Goal: Transaction & Acquisition: Purchase product/service

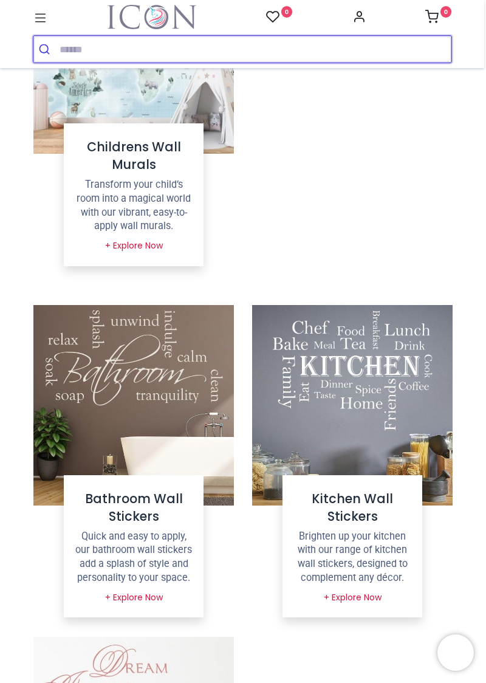
scroll to position [873, 0]
click at [57, 43] on button "submit" at bounding box center [46, 49] width 26 height 27
click at [101, 46] on input "search" at bounding box center [256, 49] width 392 height 27
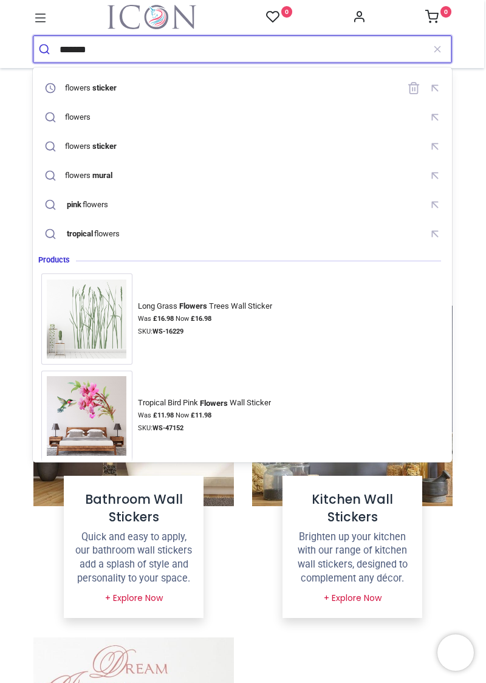
type input "*******"
click at [33, 36] on button "submit" at bounding box center [46, 49] width 26 height 27
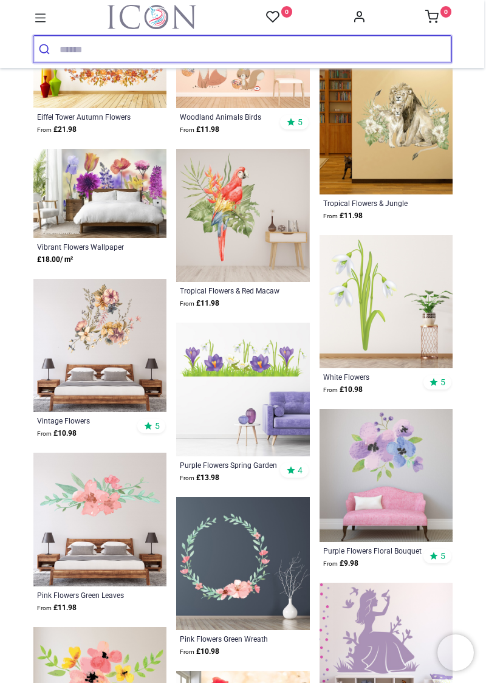
scroll to position [735, 0]
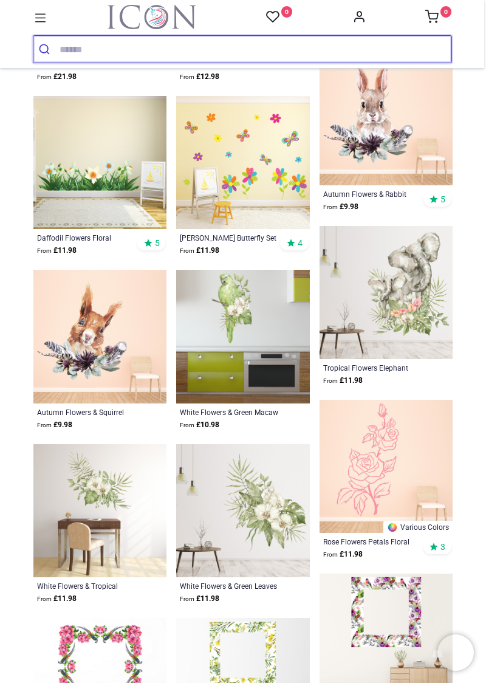
scroll to position [2482, 0]
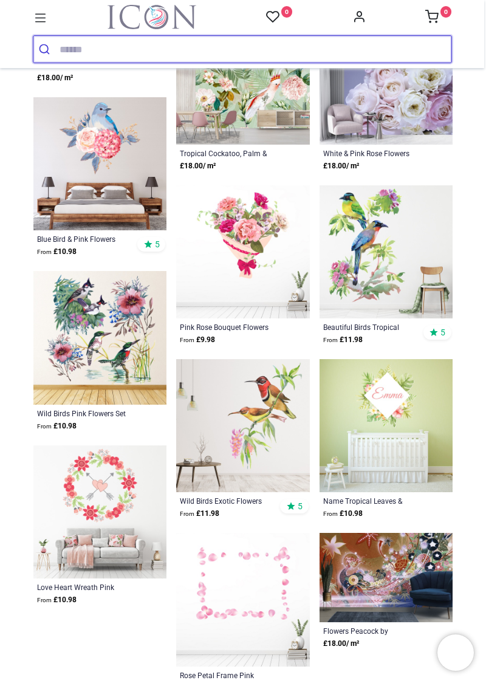
scroll to position [4218, 0]
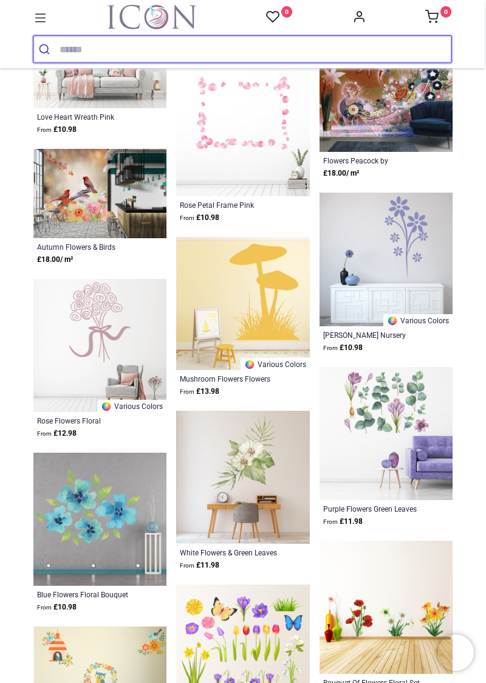
scroll to position [4686, 0]
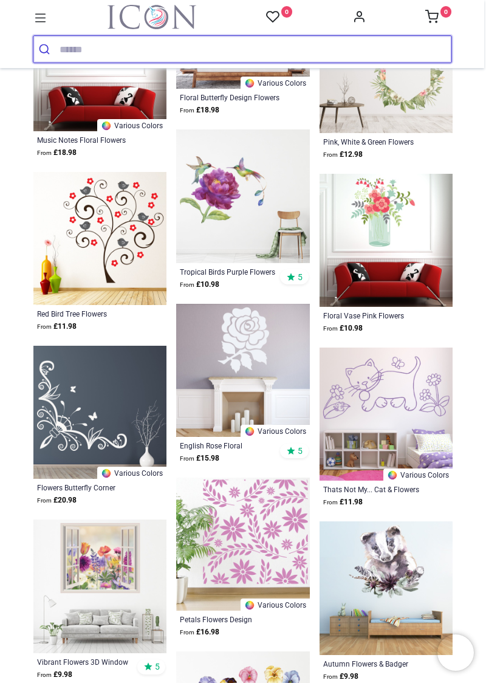
scroll to position [6225, 0]
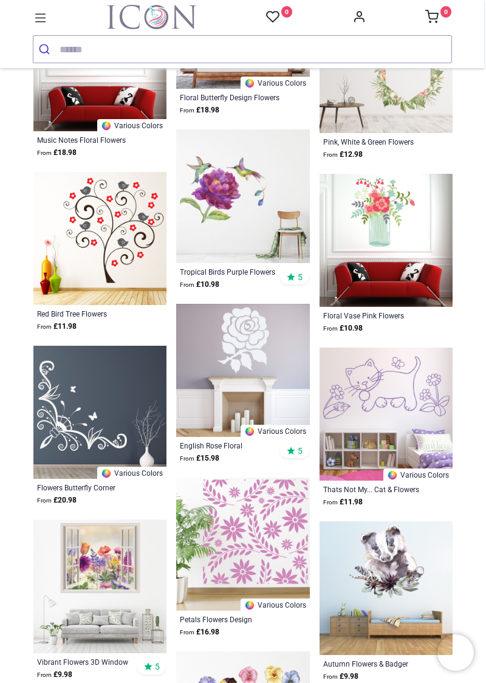
click at [242, 180] on img at bounding box center [242, 195] width 133 height 133
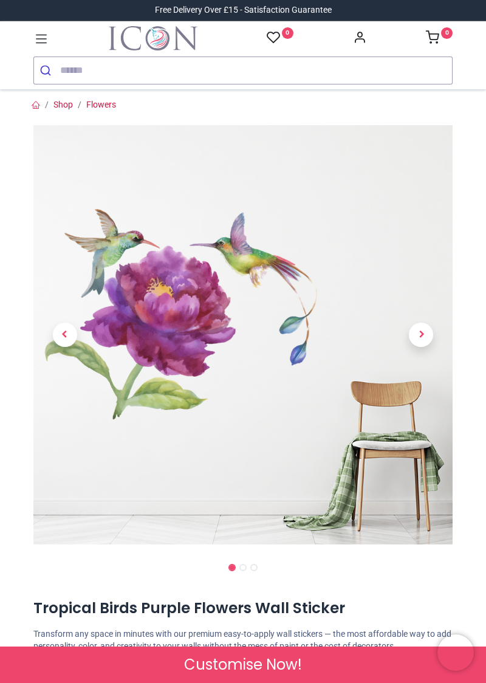
click at [420, 333] on span "Next" at bounding box center [421, 335] width 24 height 24
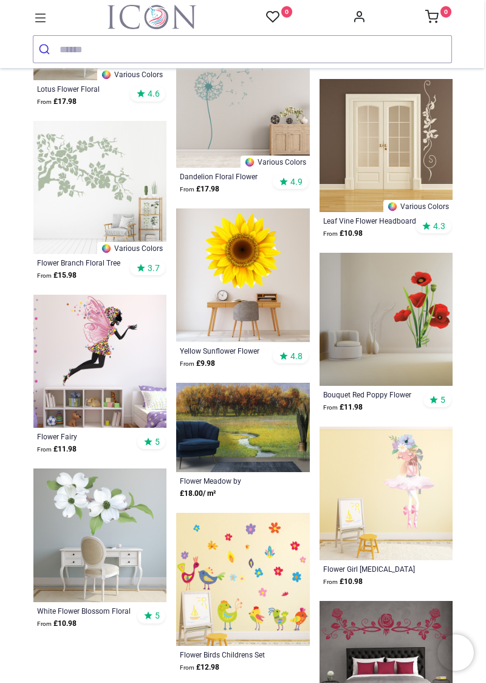
scroll to position [3997, 0]
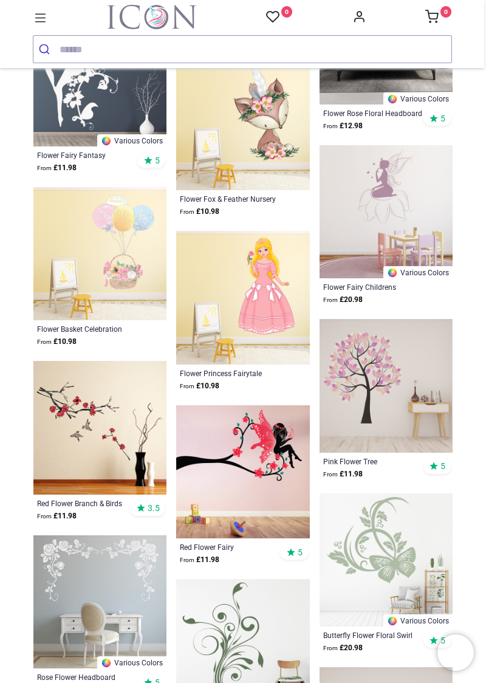
scroll to position [4628, 0]
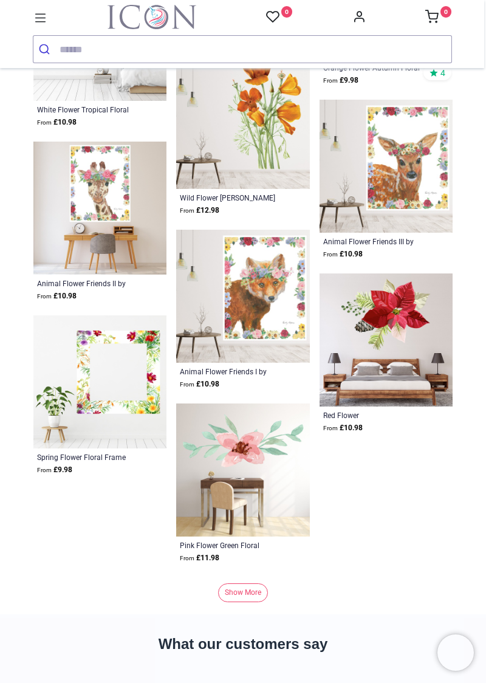
scroll to position [7410, 0]
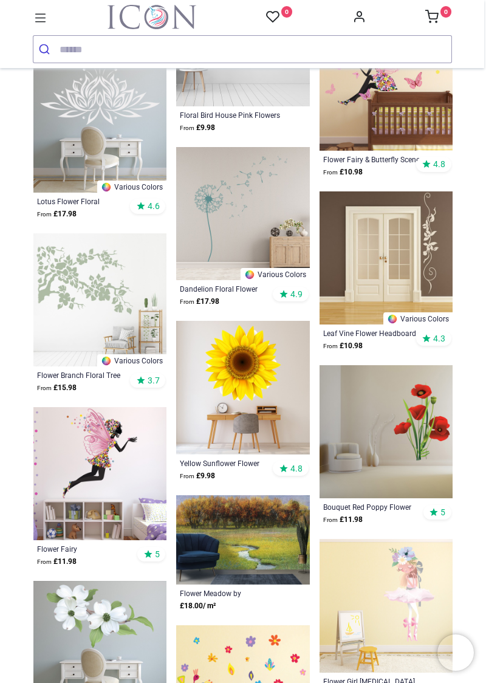
scroll to position [3874, 0]
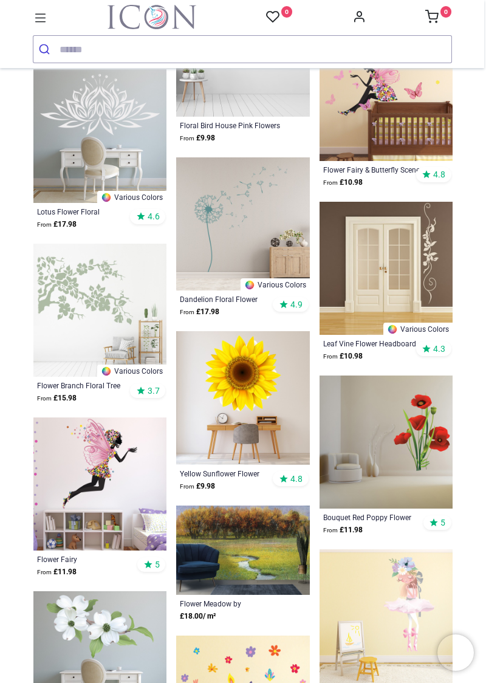
click at [406, 456] on img at bounding box center [385, 441] width 133 height 133
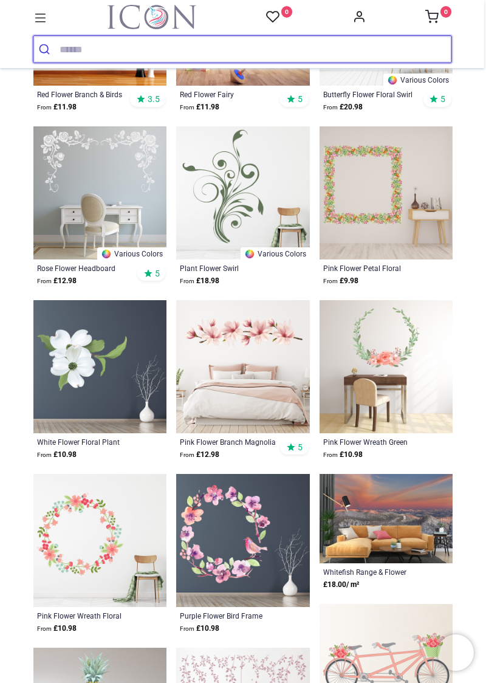
scroll to position [606, 0]
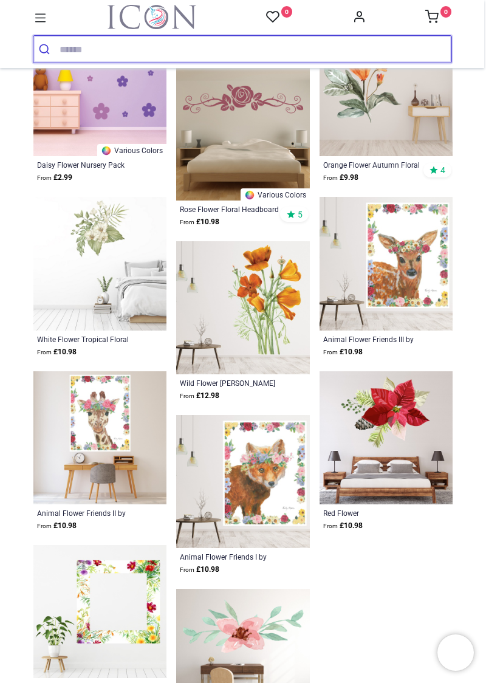
scroll to position [2751, 0]
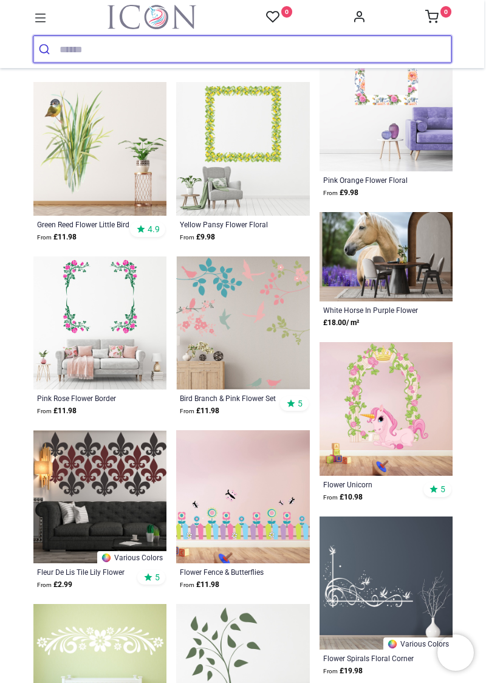
scroll to position [3910, 0]
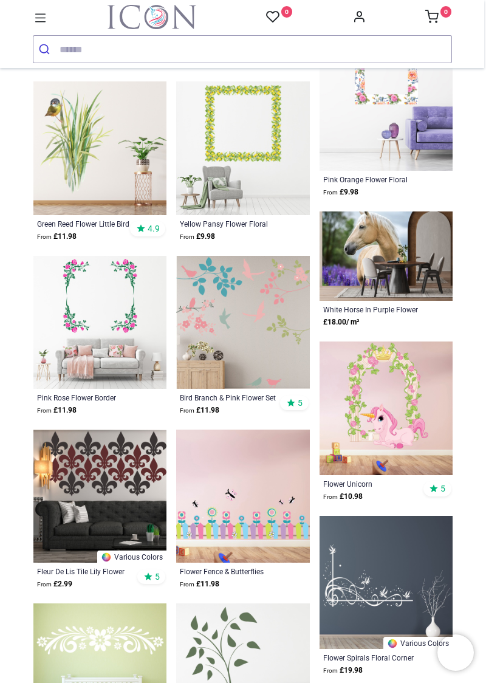
click at [392, 253] on img at bounding box center [385, 255] width 133 height 89
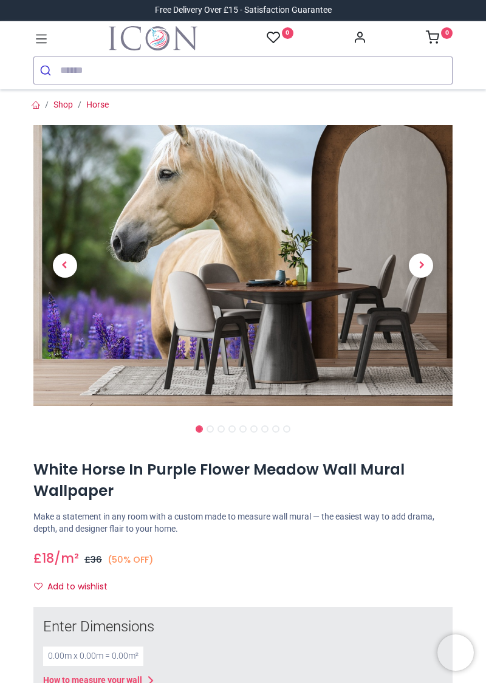
click at [422, 263] on span "Next" at bounding box center [421, 265] width 24 height 24
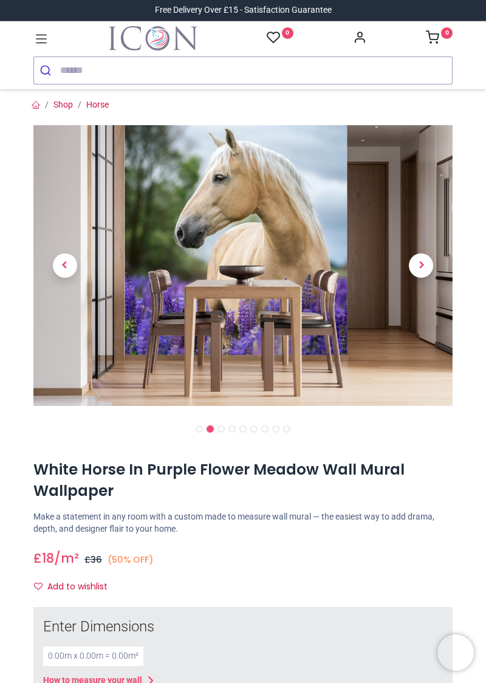
click at [420, 268] on span "Next" at bounding box center [421, 265] width 24 height 24
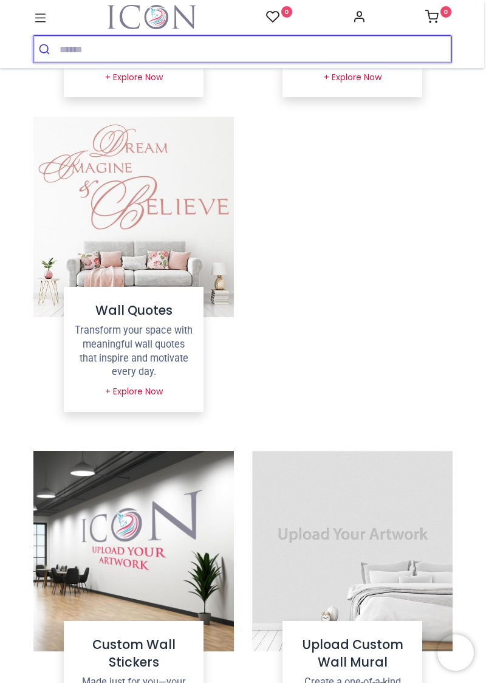
scroll to position [1392, 0]
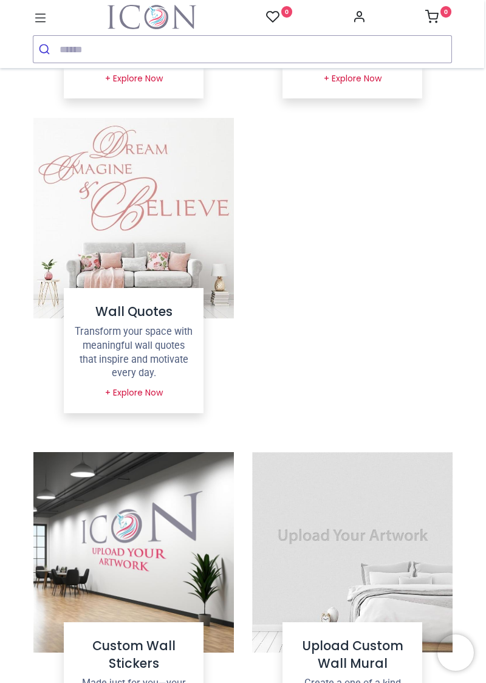
click at [165, 211] on img at bounding box center [133, 218] width 200 height 200
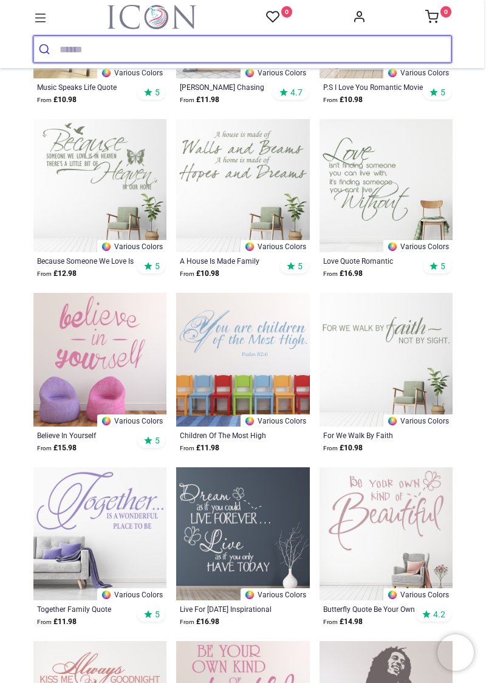
scroll to position [4193, 0]
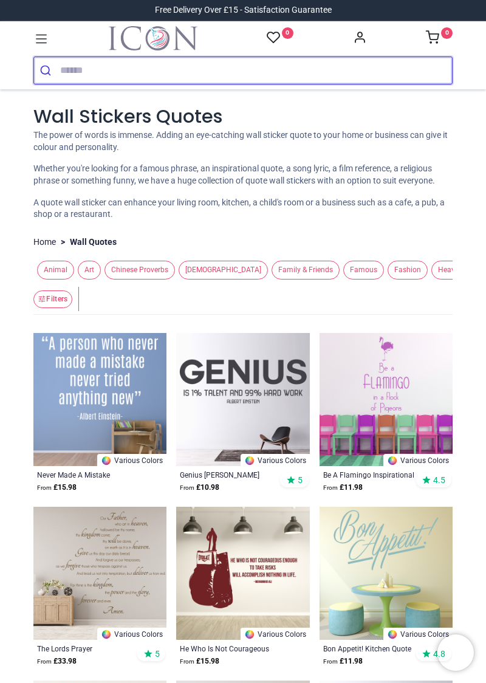
click at [71, 66] on input "search" at bounding box center [256, 70] width 392 height 27
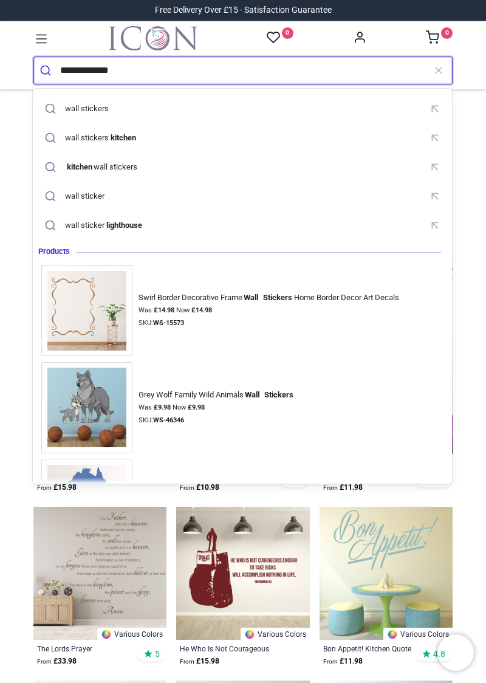
type input "**********"
click at [34, 57] on button "submit" at bounding box center [47, 70] width 26 height 27
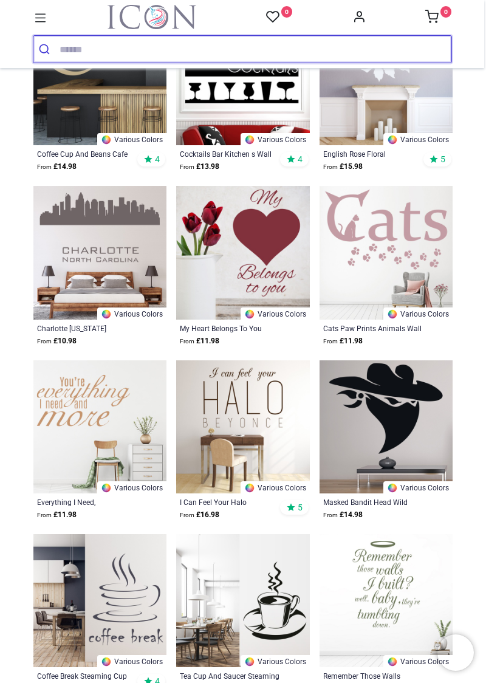
scroll to position [347, 0]
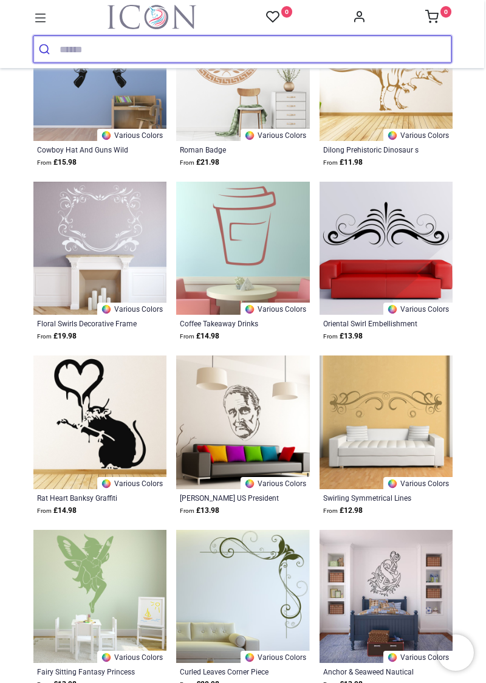
scroll to position [1744, 0]
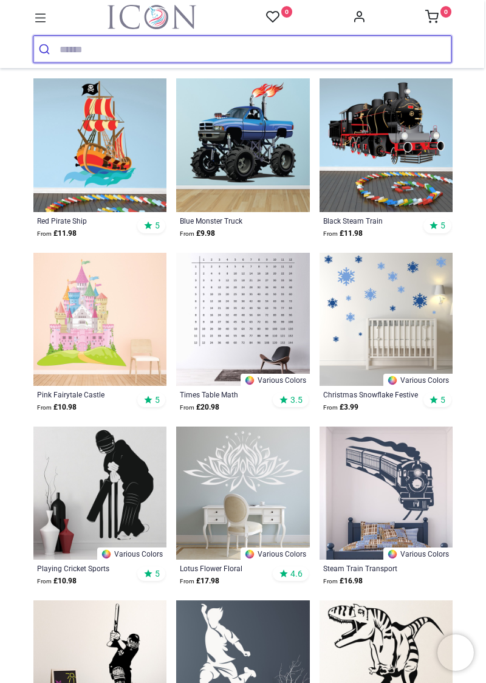
scroll to position [4107, 0]
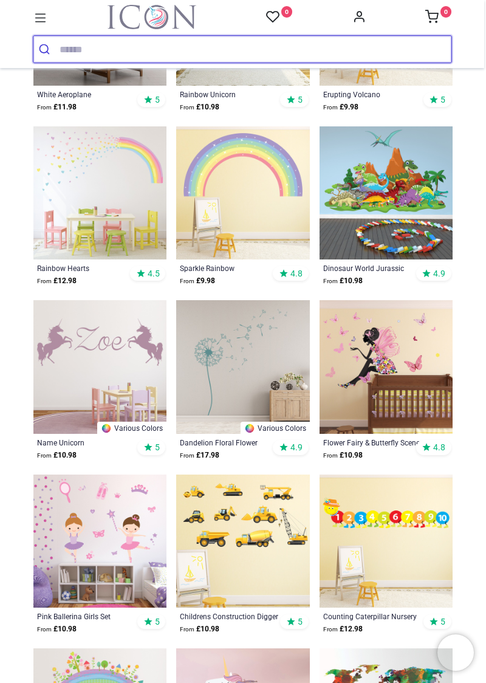
scroll to position [3316, 0]
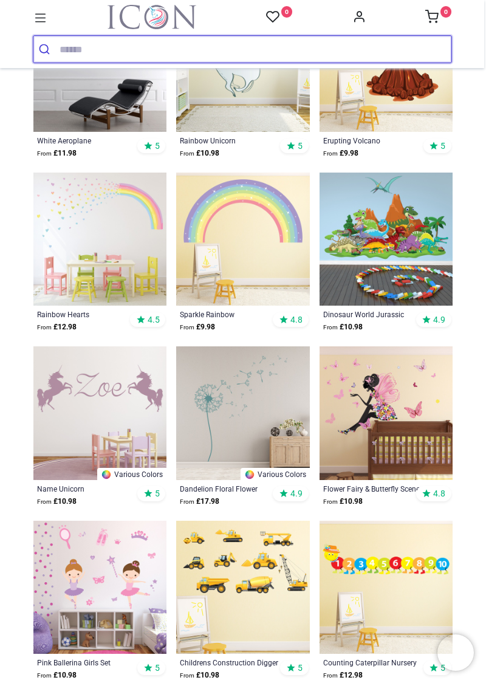
click at [57, 41] on button "submit" at bounding box center [46, 49] width 26 height 27
click at [50, 40] on button "submit" at bounding box center [46, 49] width 26 height 27
click at [79, 44] on input "search" at bounding box center [256, 49] width 392 height 27
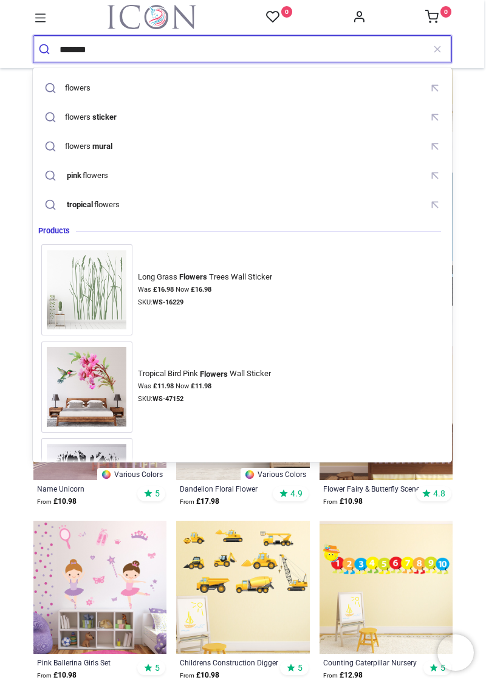
type input "*******"
click at [33, 36] on button "submit" at bounding box center [46, 49] width 26 height 27
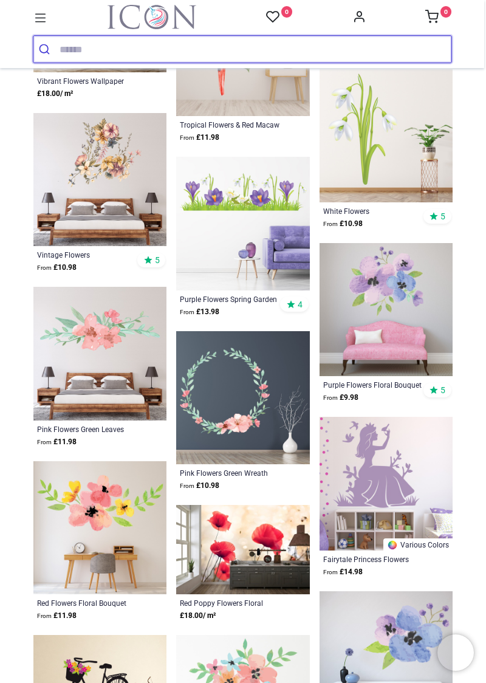
scroll to position [898, 0]
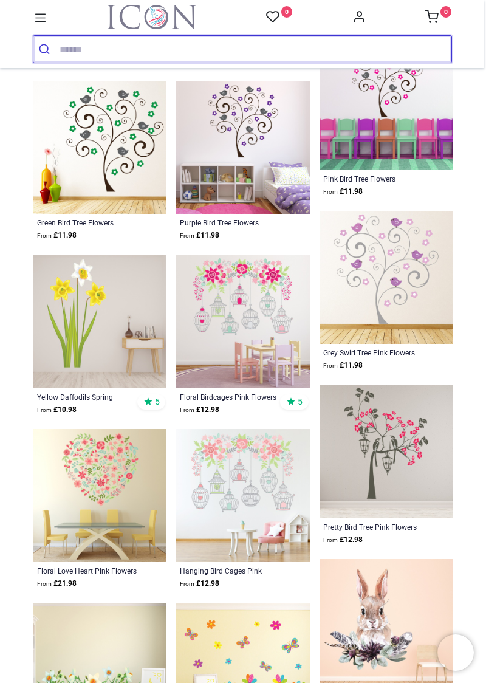
scroll to position [1974, 0]
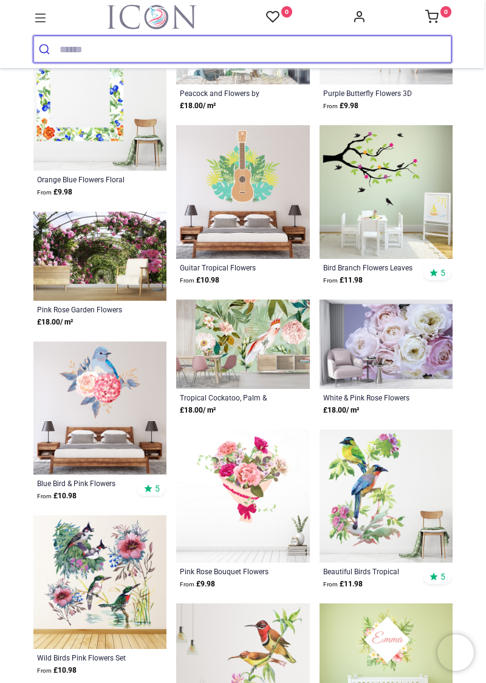
scroll to position [3971, 0]
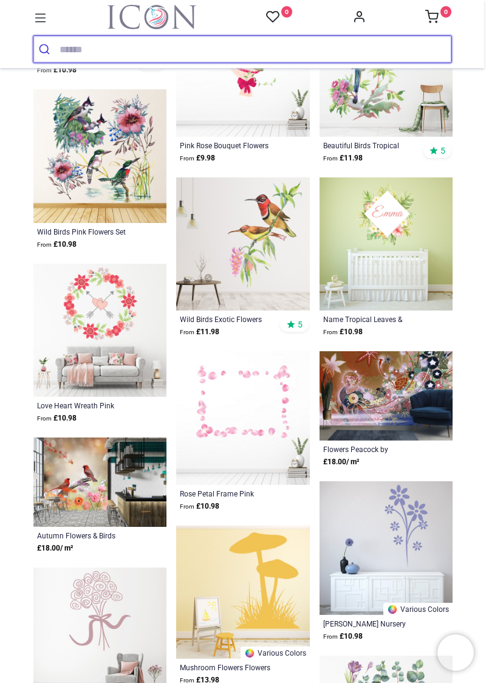
scroll to position [4397, 0]
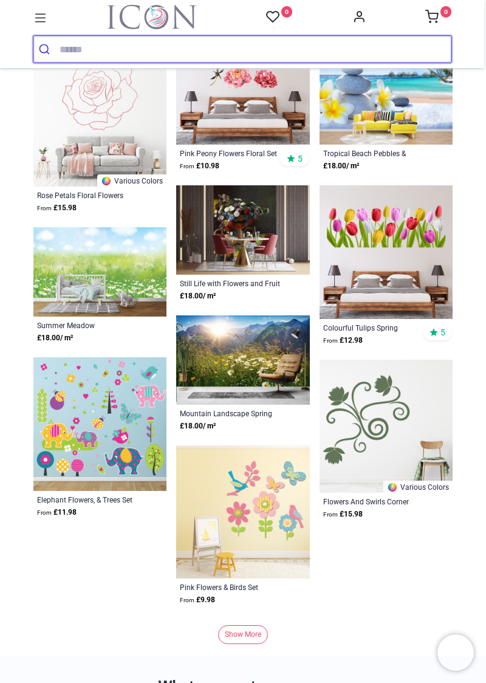
scroll to position [7344, 0]
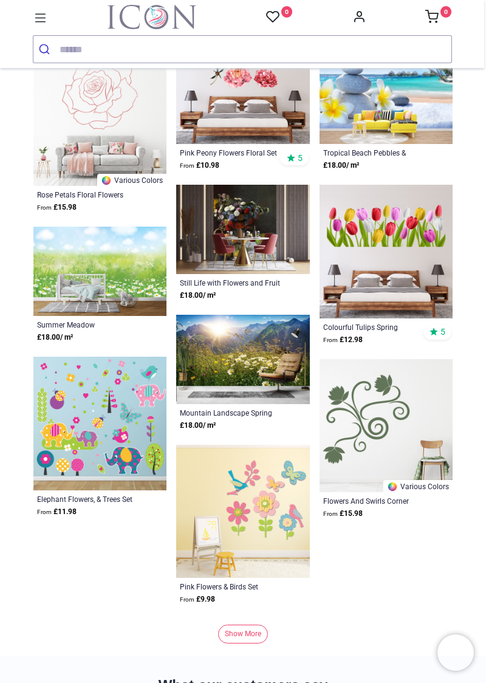
click at [245, 627] on link "Show More" at bounding box center [243, 633] width 50 height 19
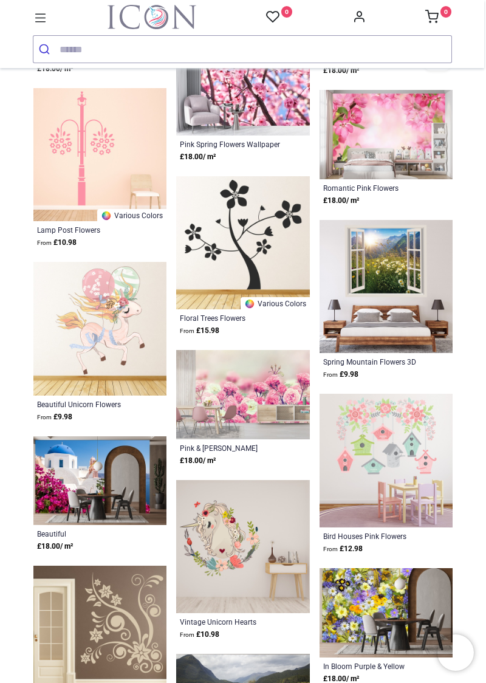
scroll to position [8221, 0]
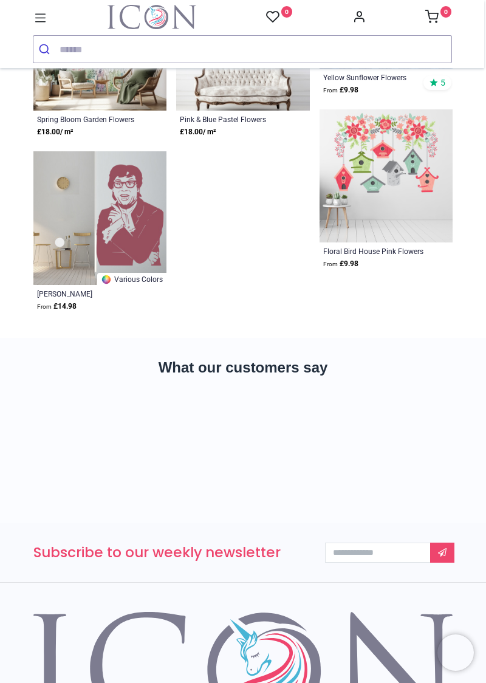
scroll to position [9939, 0]
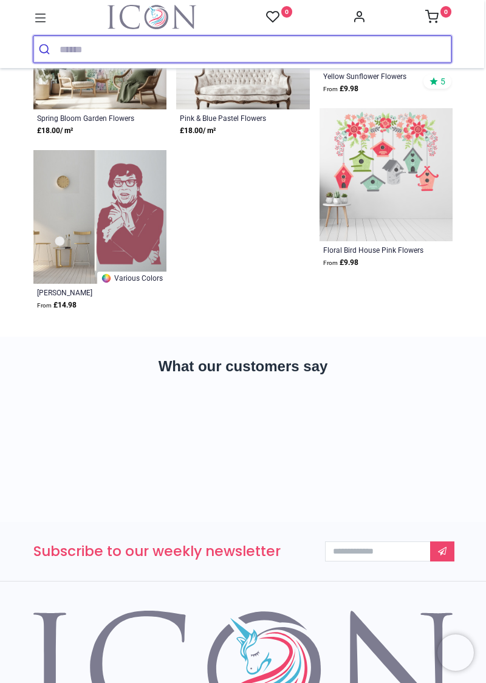
click at [50, 40] on button "submit" at bounding box center [46, 49] width 26 height 27
click at [71, 45] on input "search" at bounding box center [256, 49] width 392 height 27
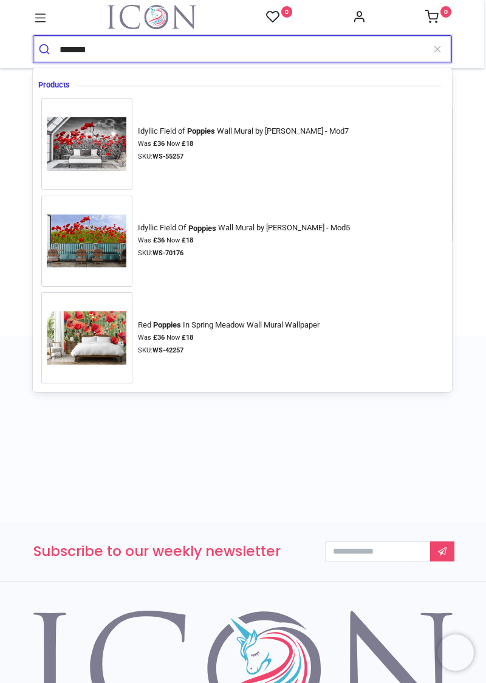
type input "*******"
click at [33, 36] on button "submit" at bounding box center [46, 49] width 26 height 27
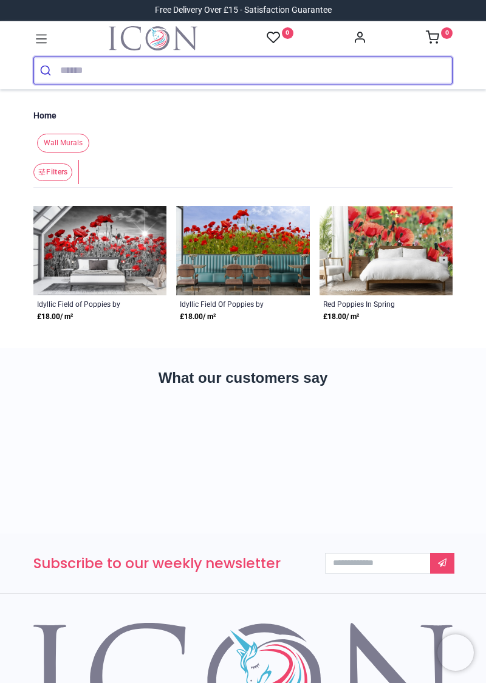
click at [49, 58] on button "submit" at bounding box center [47, 70] width 26 height 27
click at [69, 65] on input "search" at bounding box center [256, 70] width 392 height 27
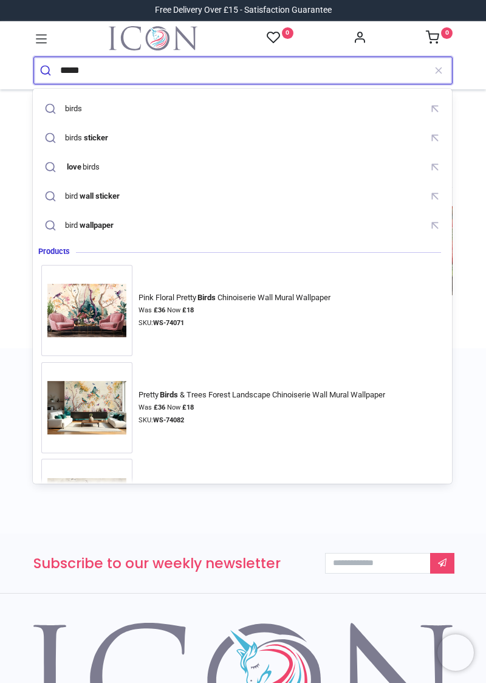
type input "*****"
click at [34, 57] on button "submit" at bounding box center [47, 70] width 26 height 27
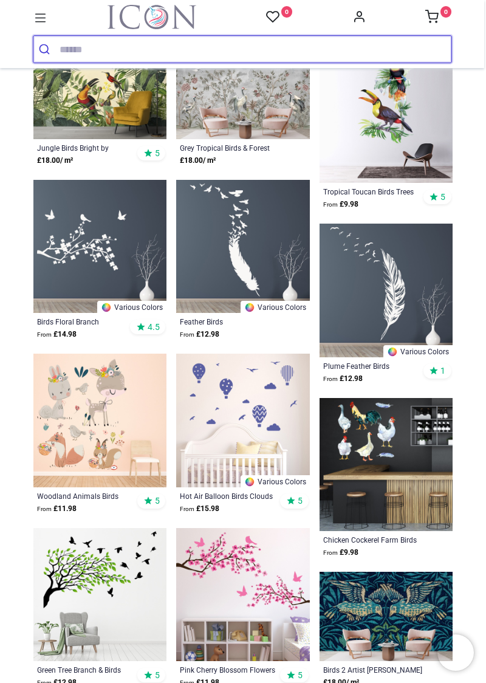
scroll to position [439, 0]
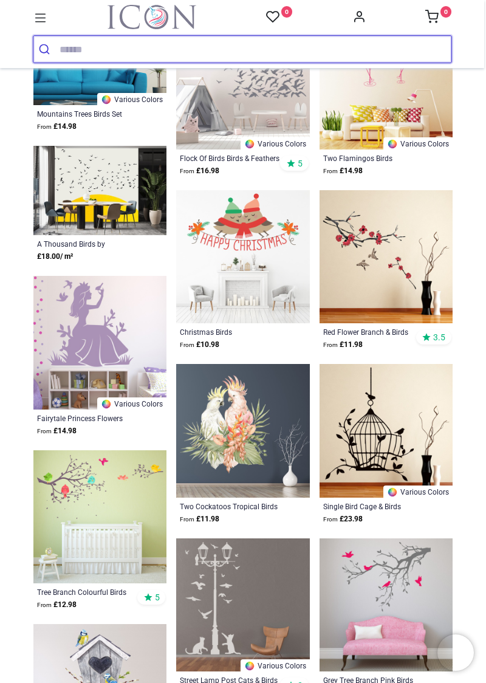
scroll to position [1994, 0]
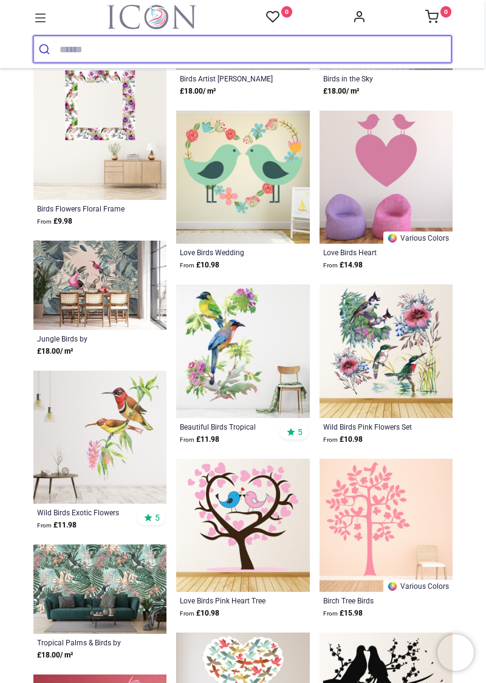
scroll to position [2900, 0]
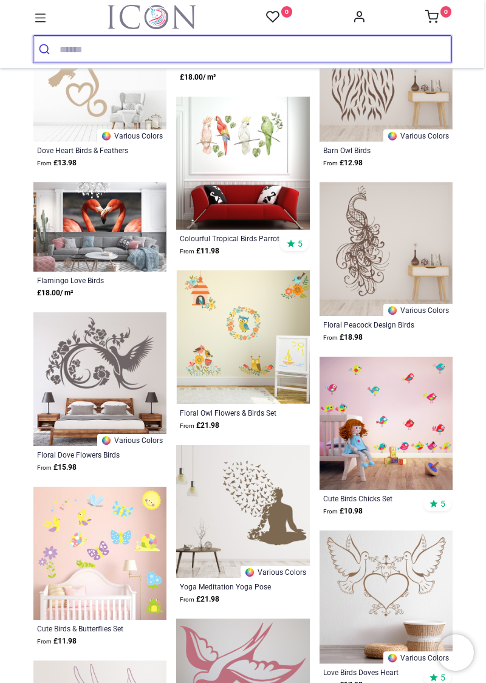
scroll to position [4608, 0]
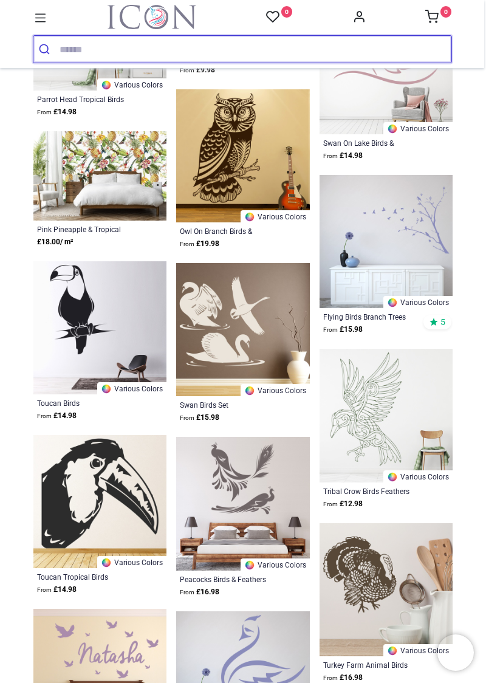
scroll to position [6009, 0]
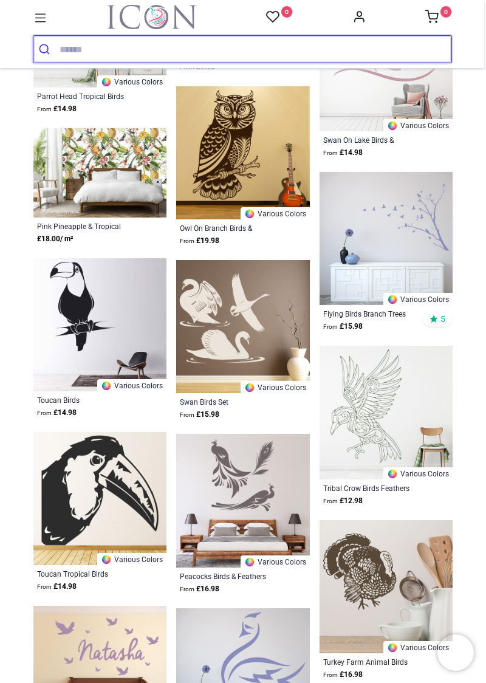
click at [69, 47] on input "search" at bounding box center [256, 49] width 392 height 27
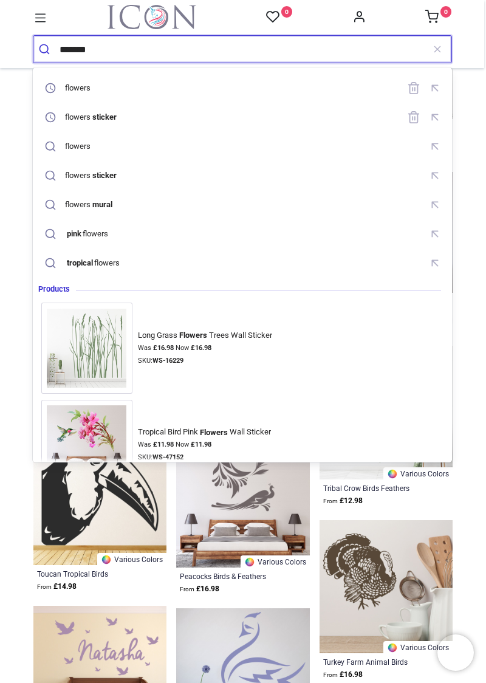
type input "*******"
click at [33, 36] on button "submit" at bounding box center [46, 49] width 26 height 27
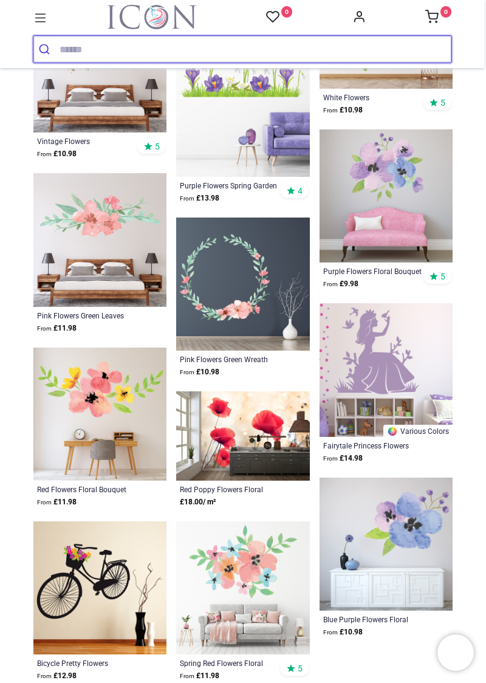
scroll to position [1012, 0]
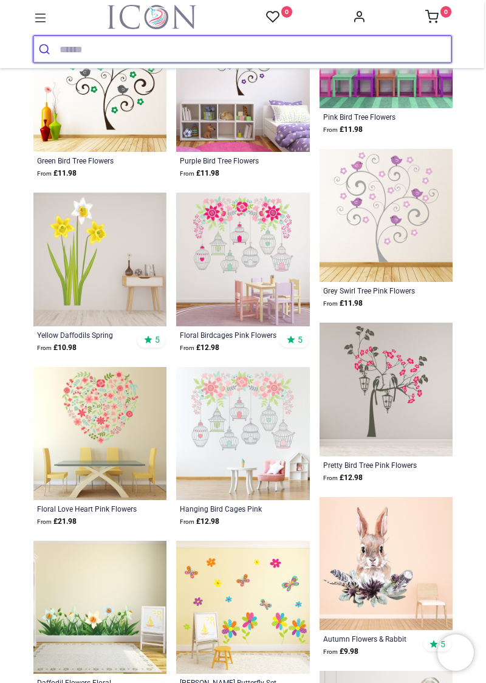
scroll to position [2036, 0]
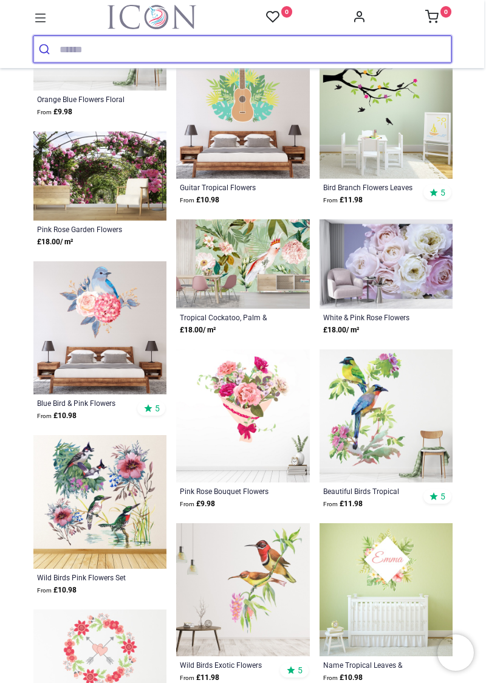
scroll to position [4052, 0]
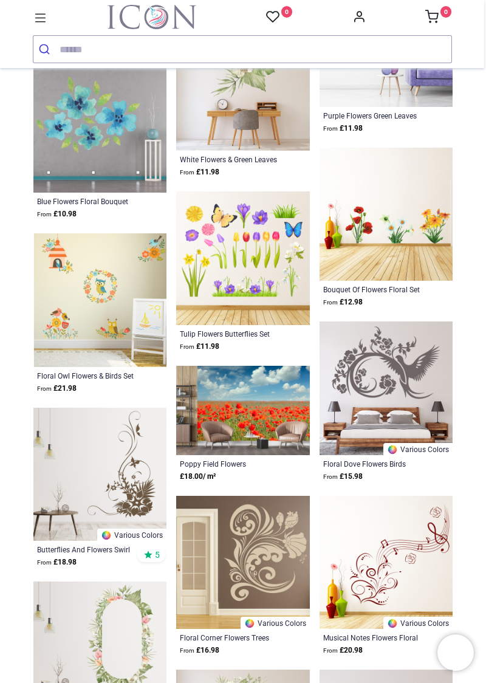
scroll to position [5108, 0]
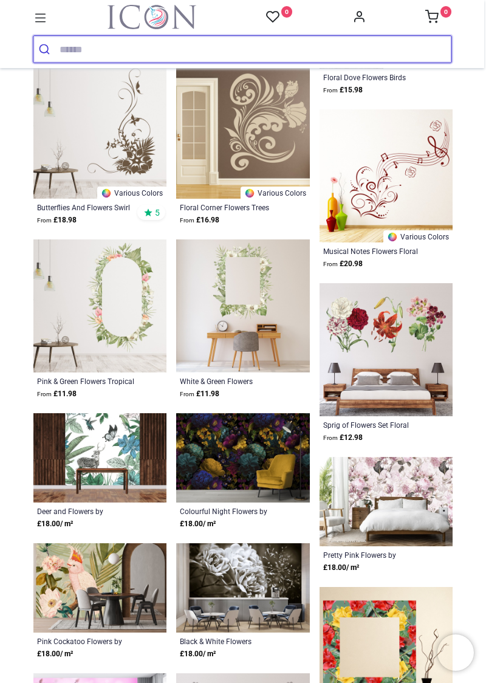
scroll to position [799, 0]
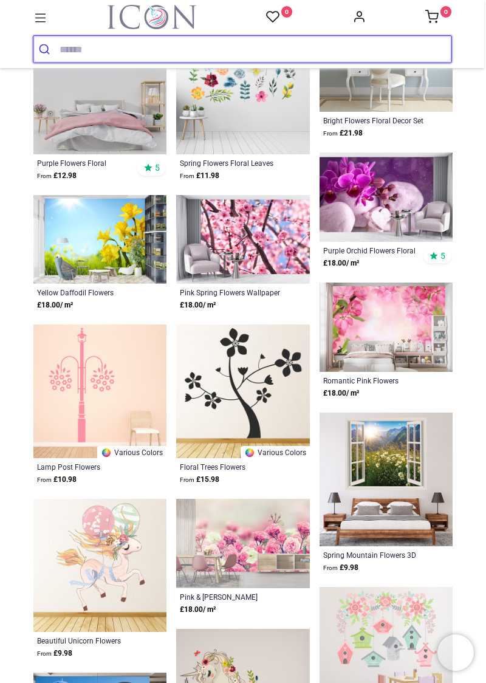
scroll to position [3361, 0]
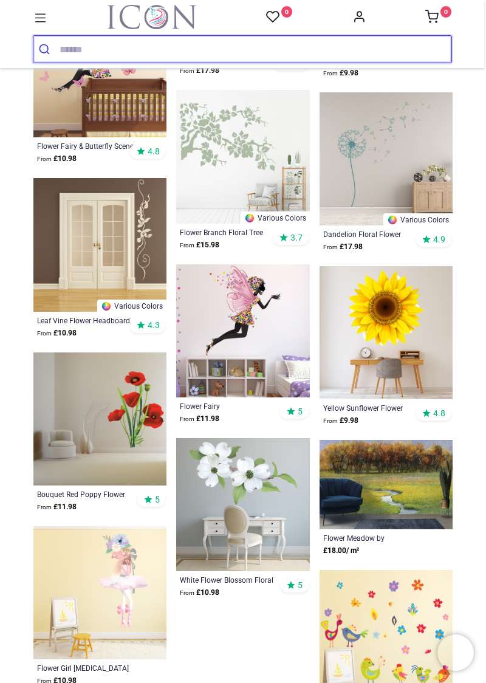
scroll to position [5461, 0]
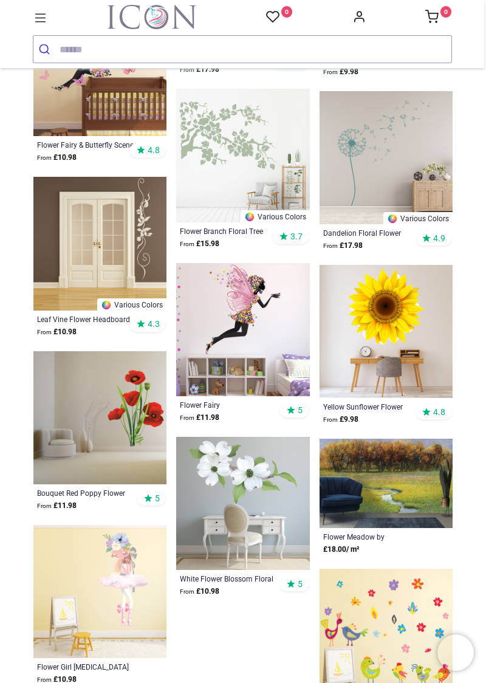
click at [128, 448] on img at bounding box center [99, 417] width 133 height 133
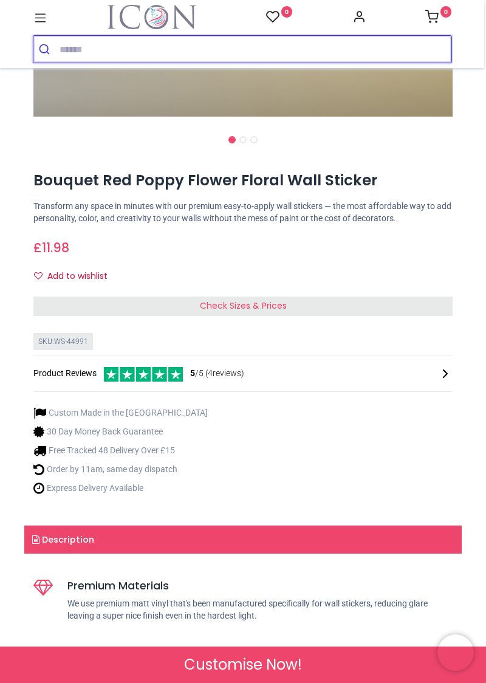
scroll to position [404, 0]
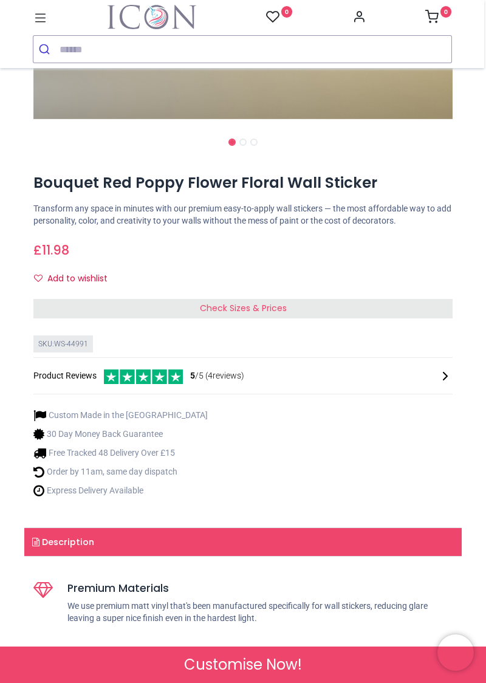
click at [79, 544] on link "Description" at bounding box center [242, 542] width 437 height 28
click at [47, 545] on link "Description" at bounding box center [242, 542] width 437 height 28
click at [225, 308] on span "Check Sizes & Prices" at bounding box center [243, 308] width 87 height 12
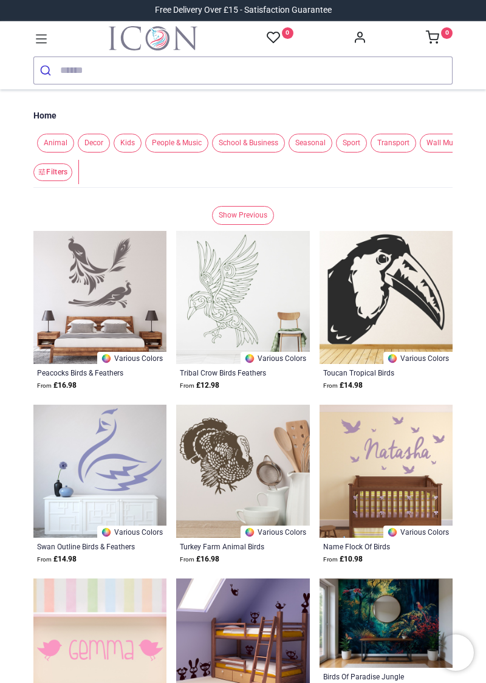
click at [95, 138] on span "Decor" at bounding box center [94, 143] width 32 height 19
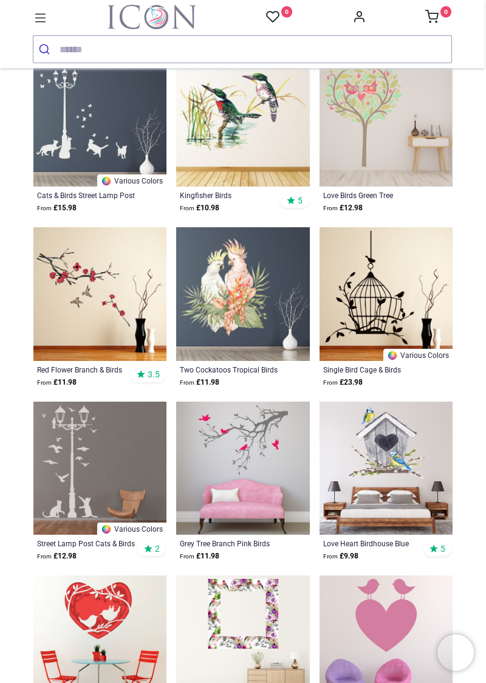
scroll to position [1002, 0]
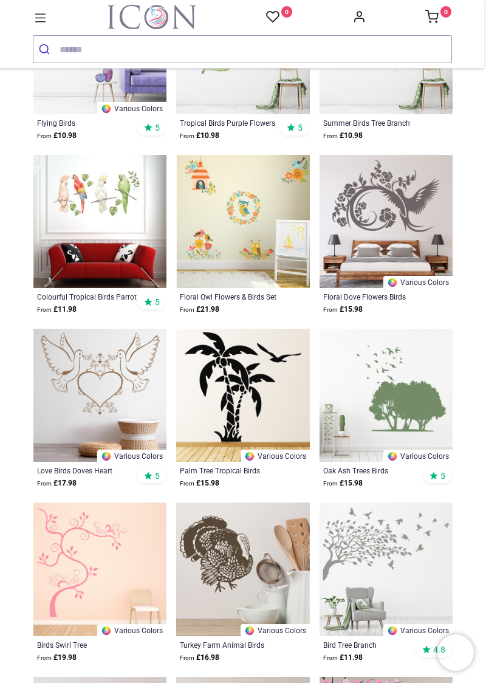
scroll to position [2292, 0]
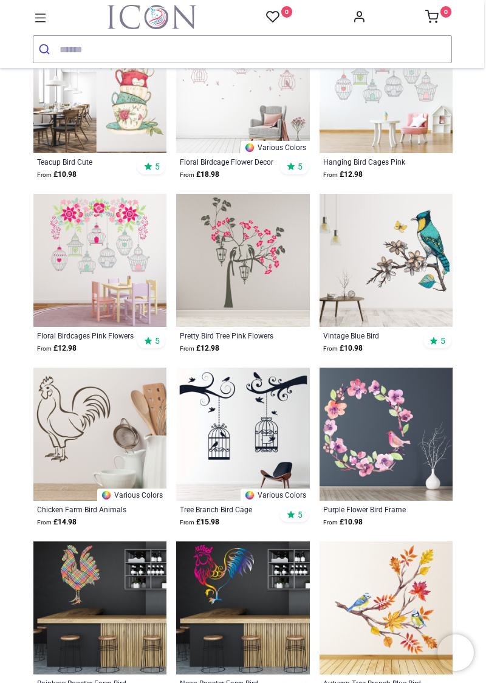
scroll to position [3818, 0]
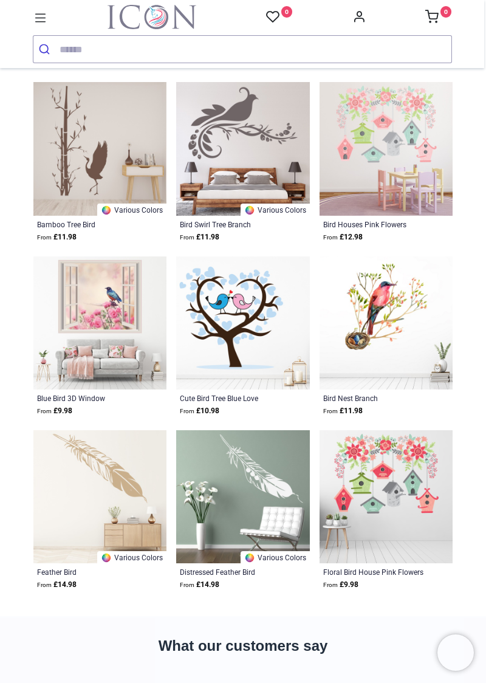
scroll to position [5493, 0]
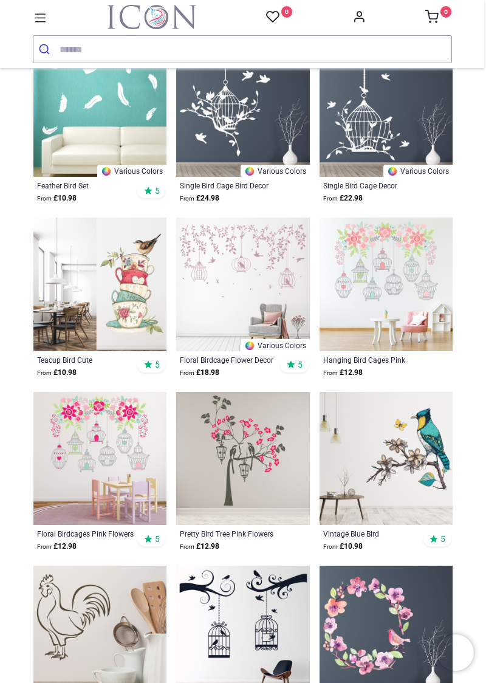
scroll to position [3617, 0]
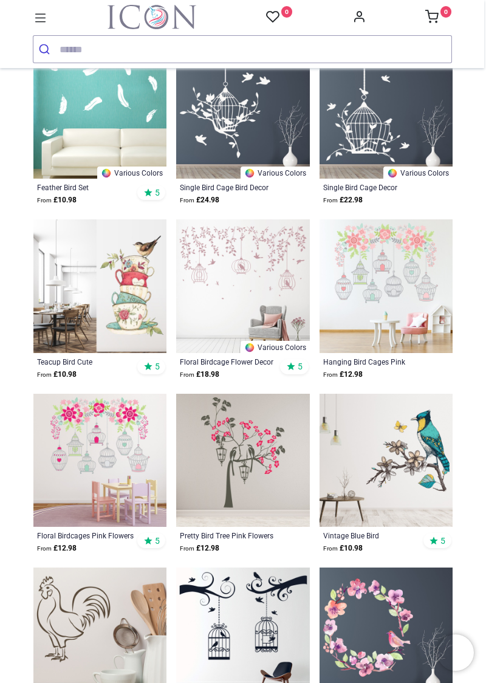
click at [414, 474] on img at bounding box center [385, 460] width 133 height 133
click at [396, 481] on img at bounding box center [385, 460] width 133 height 133
click at [350, 545] on strong "From £ 10.98" at bounding box center [342, 548] width 39 height 12
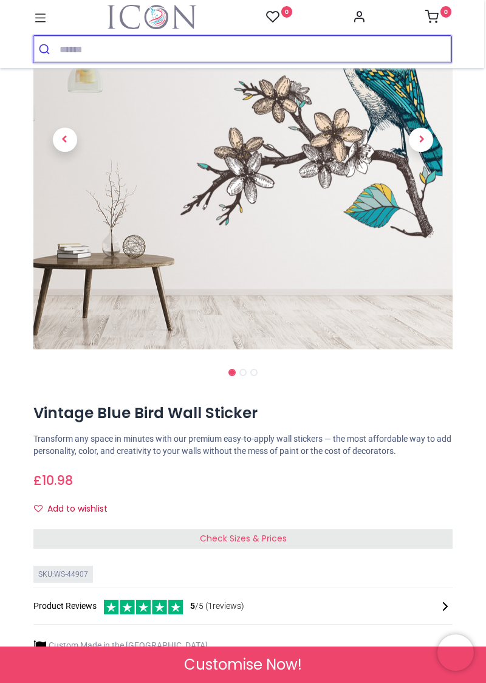
scroll to position [175, 0]
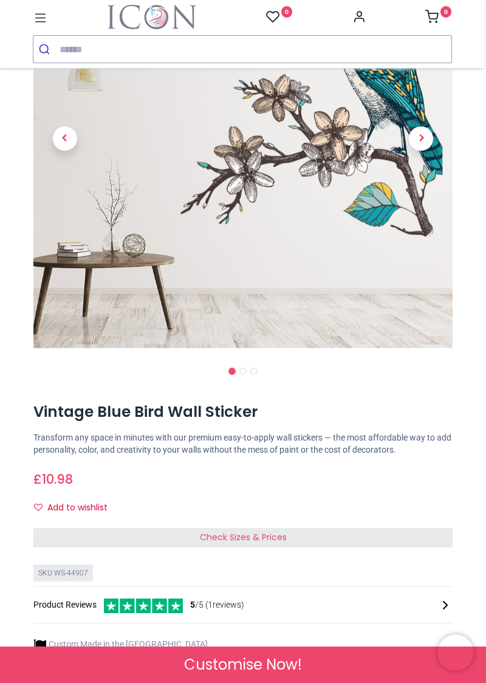
click at [233, 539] on span "Check Sizes & Prices" at bounding box center [243, 537] width 87 height 12
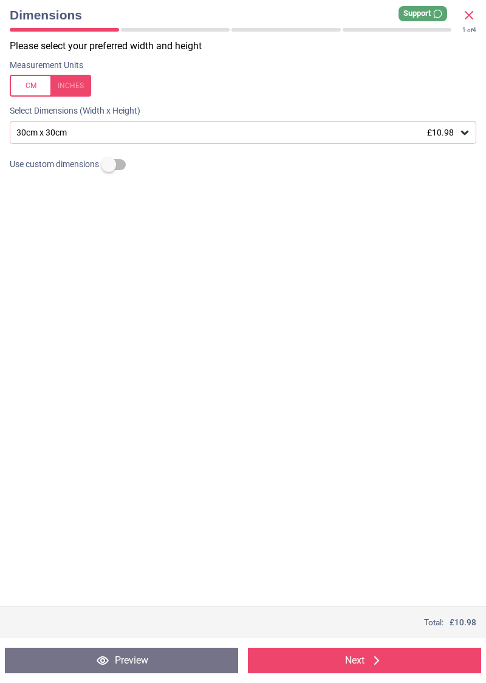
click at [30, 83] on div at bounding box center [50, 86] width 81 height 22
click at [116, 131] on div "11.8" x 11.8" (1ft x 1ft) £10.98" at bounding box center [236, 133] width 443 height 10
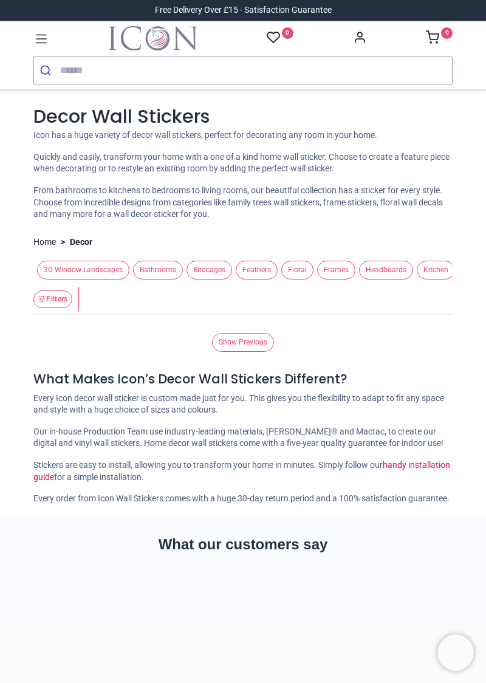
click at [291, 270] on span "Floral" at bounding box center [297, 270] width 32 height 19
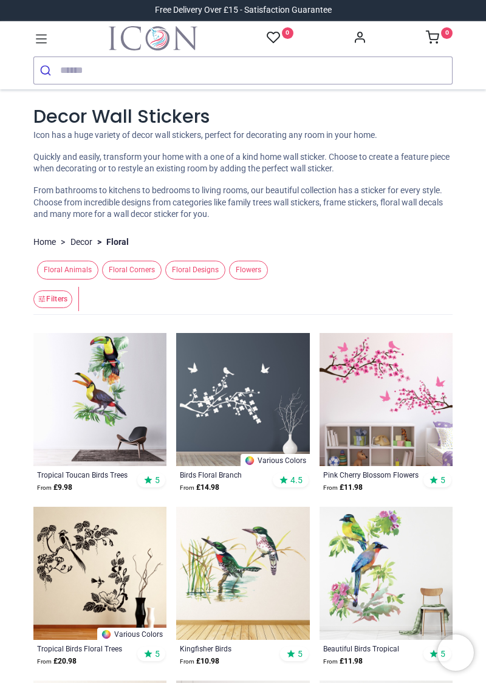
click at [242, 276] on span "Flowers" at bounding box center [248, 270] width 39 height 19
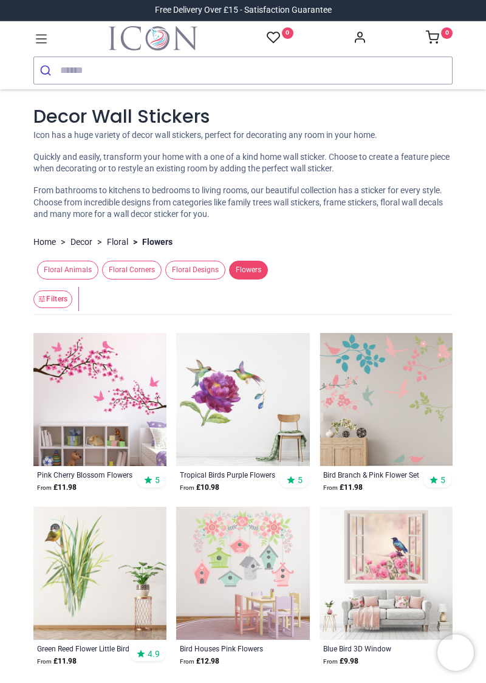
click at [163, 237] on li "> Flowers" at bounding box center [150, 242] width 44 height 12
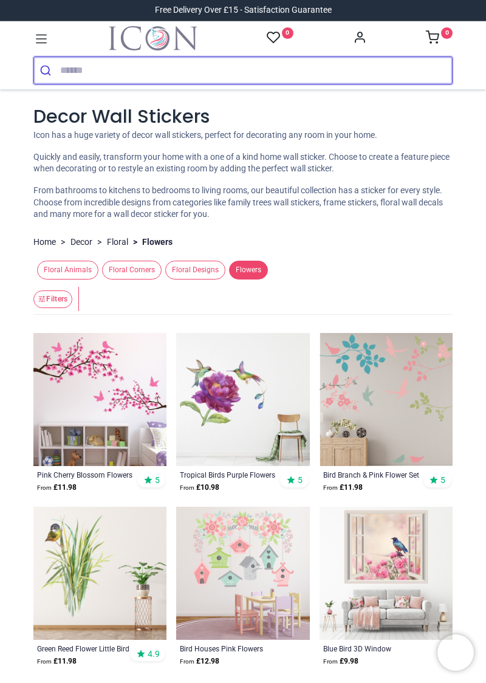
click at [68, 73] on input "search" at bounding box center [256, 70] width 392 height 27
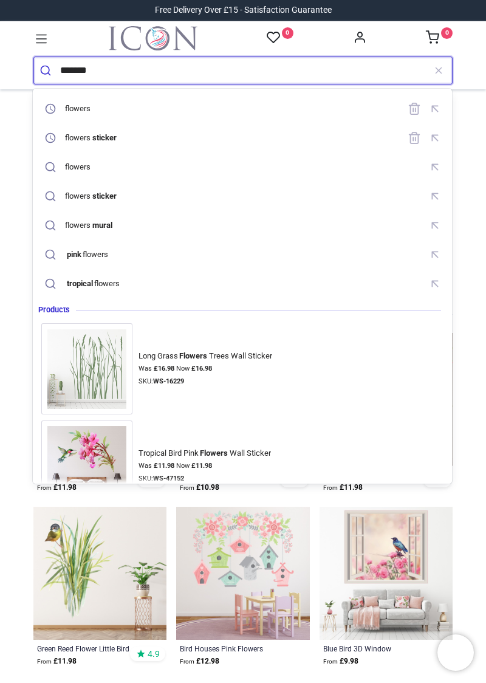
type input "*******"
click at [34, 57] on button "submit" at bounding box center [47, 70] width 26 height 27
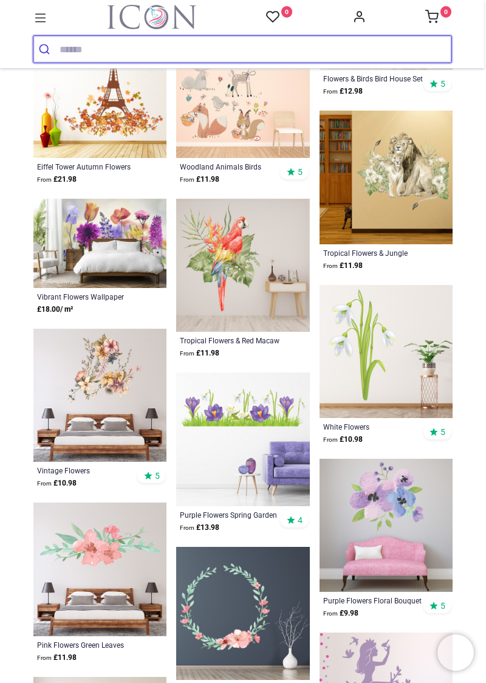
scroll to position [682, 0]
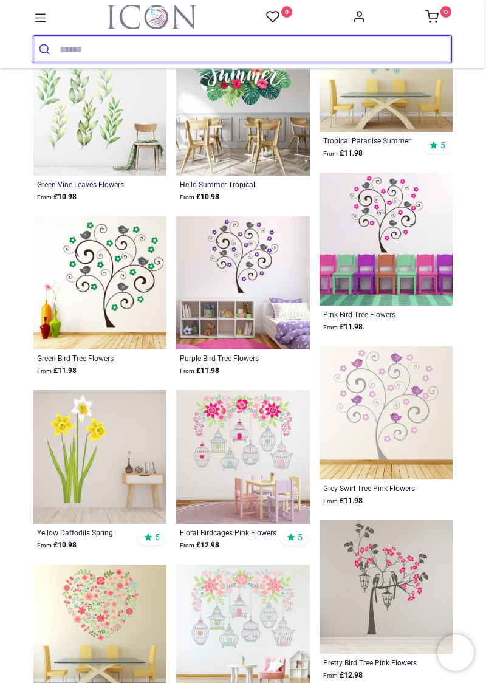
scroll to position [1840, 0]
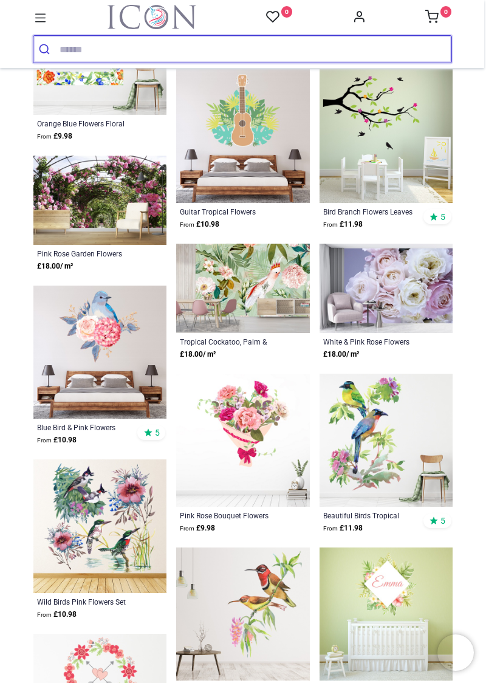
scroll to position [4027, 0]
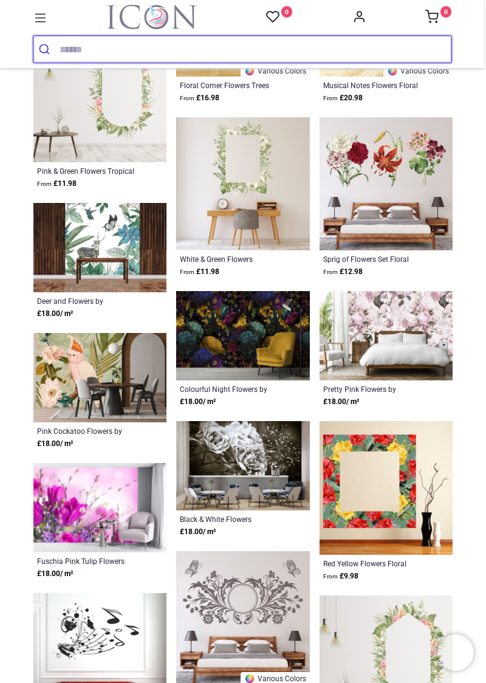
scroll to position [5631, 0]
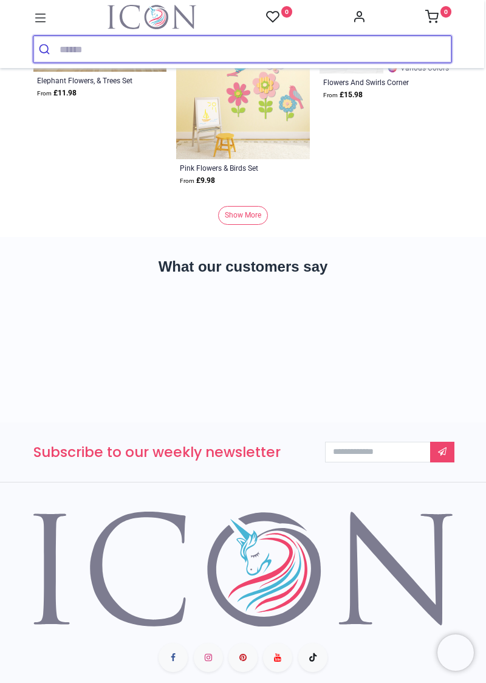
scroll to position [7763, 0]
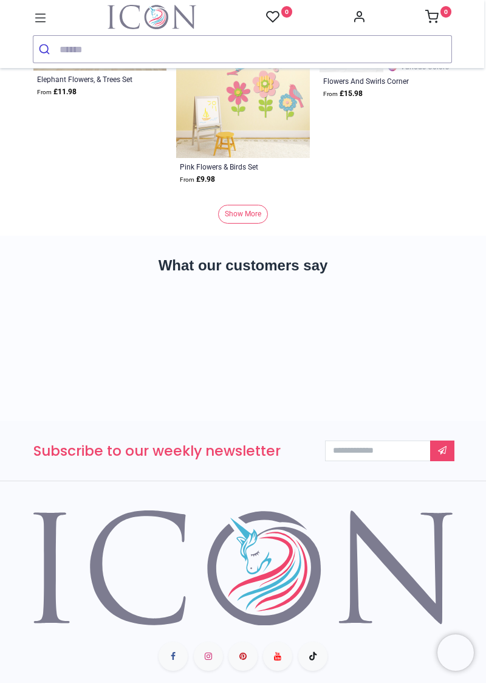
click at [241, 205] on link "Show More" at bounding box center [243, 214] width 50 height 19
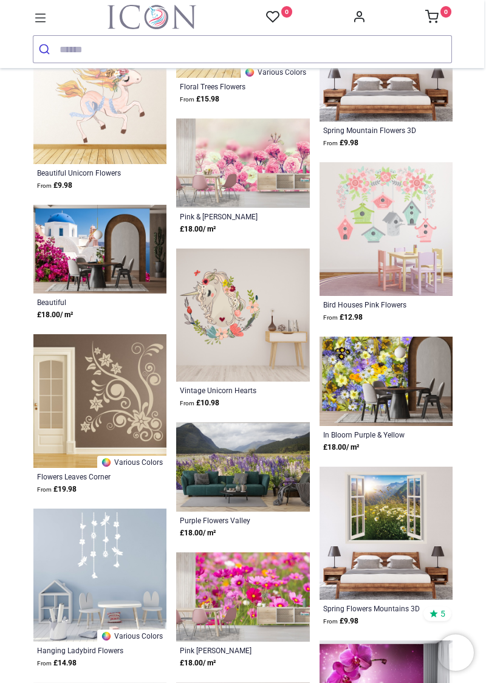
scroll to position [8455, 0]
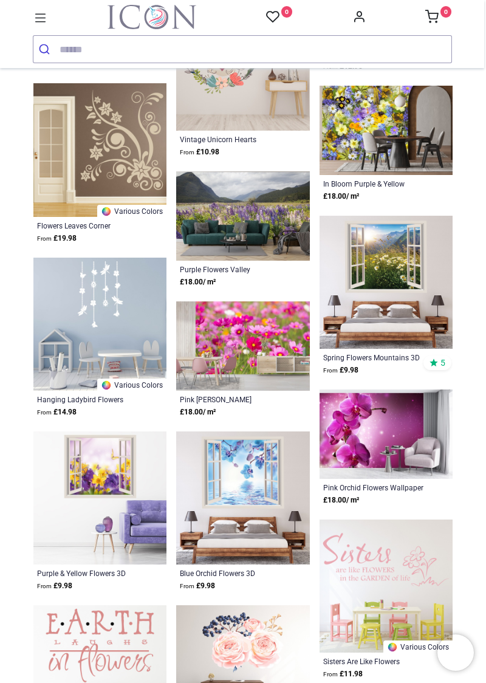
scroll to position [8703, 0]
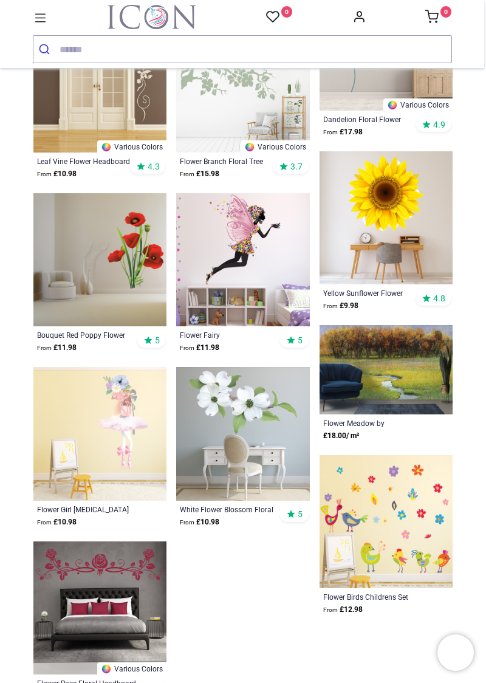
scroll to position [10244, 0]
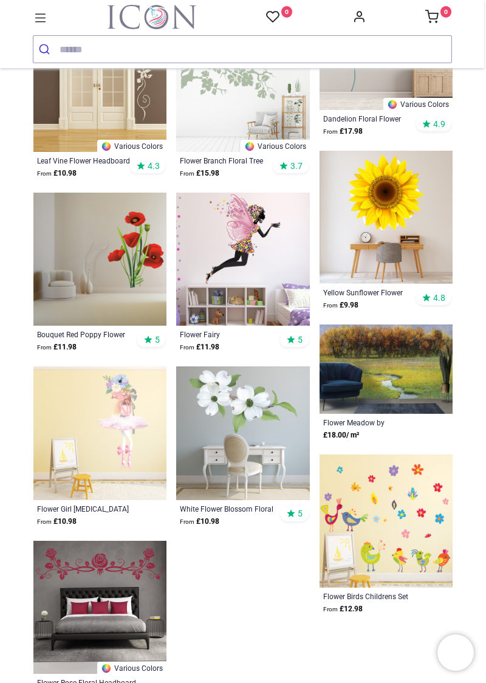
click at [243, 259] on img at bounding box center [242, 259] width 133 height 133
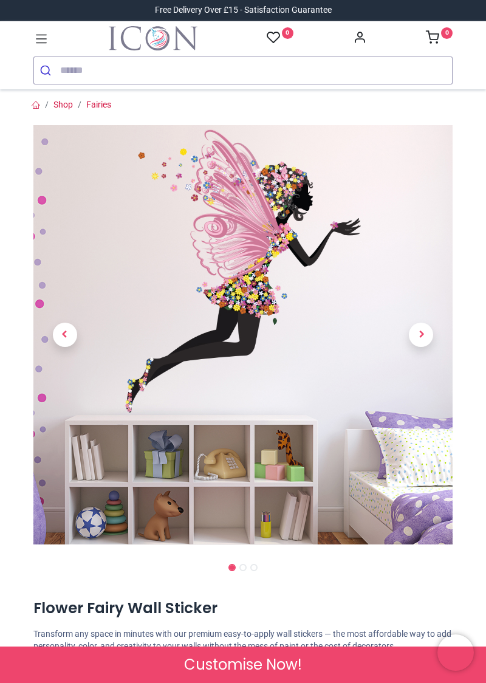
click at [420, 335] on span "Next" at bounding box center [421, 335] width 24 height 24
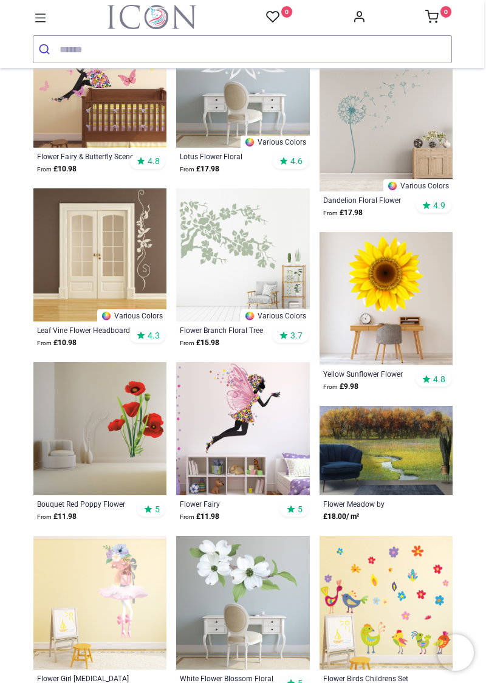
scroll to position [977, 0]
click at [85, 504] on div "Bouquet Red Poppy Flower Floral" at bounding box center [87, 504] width 101 height 10
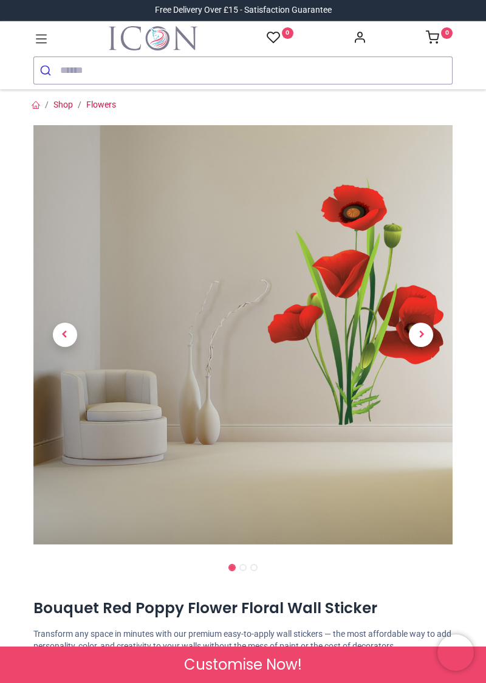
click at [420, 335] on span "Next" at bounding box center [421, 335] width 24 height 24
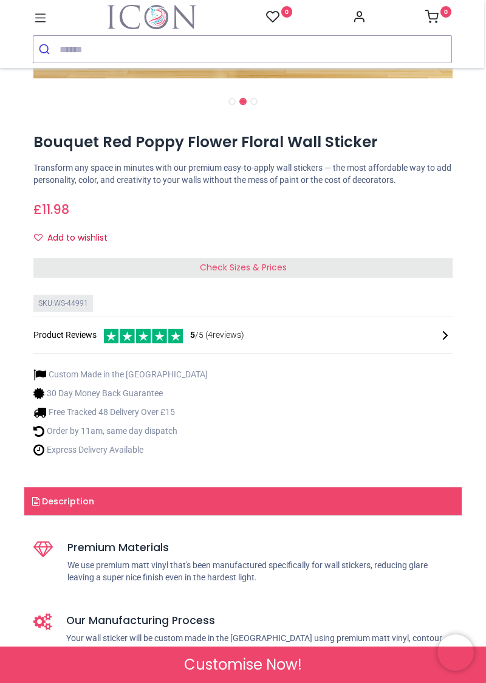
scroll to position [446, 0]
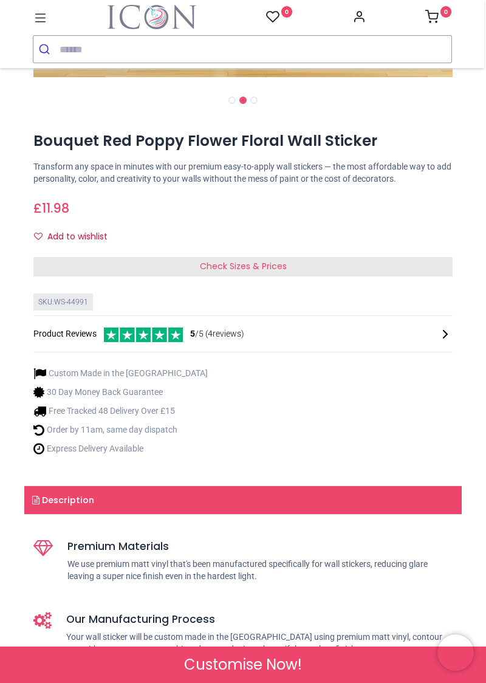
click at [232, 263] on span "Check Sizes & Prices" at bounding box center [243, 266] width 87 height 12
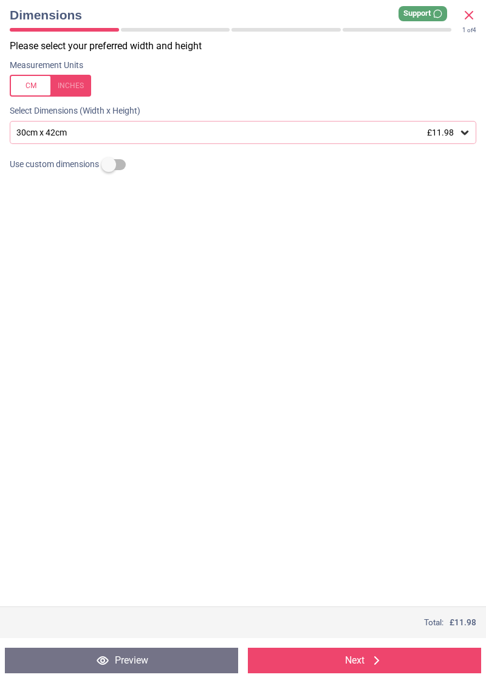
click at [80, 84] on div at bounding box center [50, 86] width 81 height 22
click at [135, 135] on div "11.8" x 16.5" (1ft x 1ft 5") £11.98" at bounding box center [236, 133] width 443 height 10
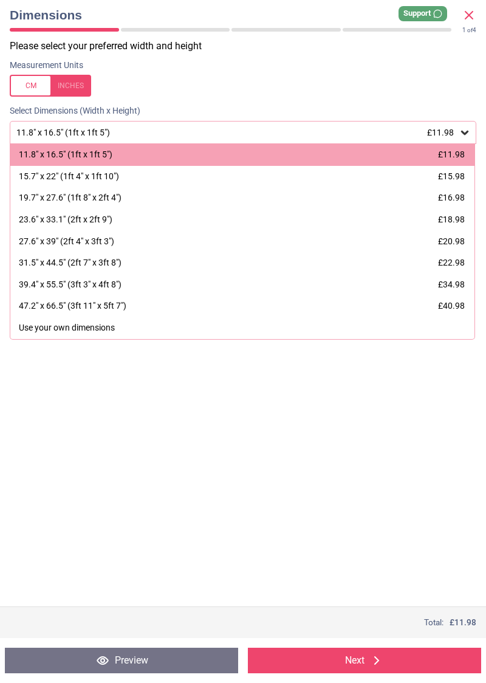
click at [38, 82] on div at bounding box center [50, 86] width 81 height 22
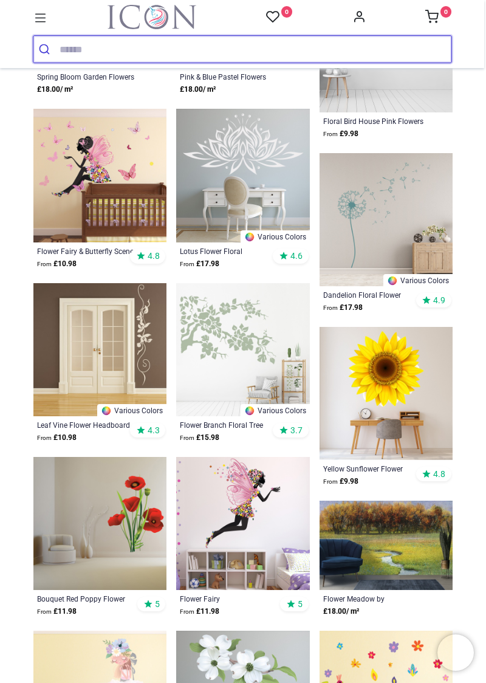
scroll to position [884, 0]
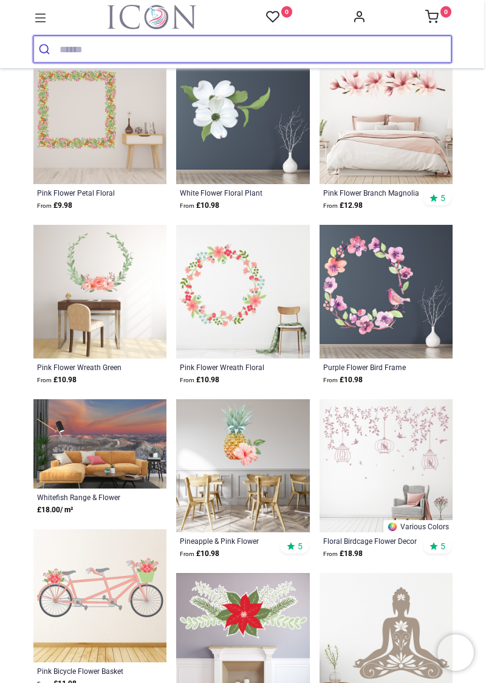
scroll to position [2332, 0]
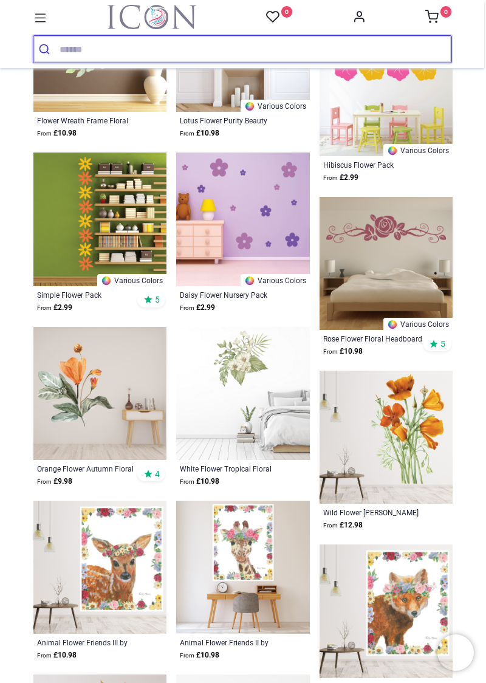
scroll to position [4100, 0]
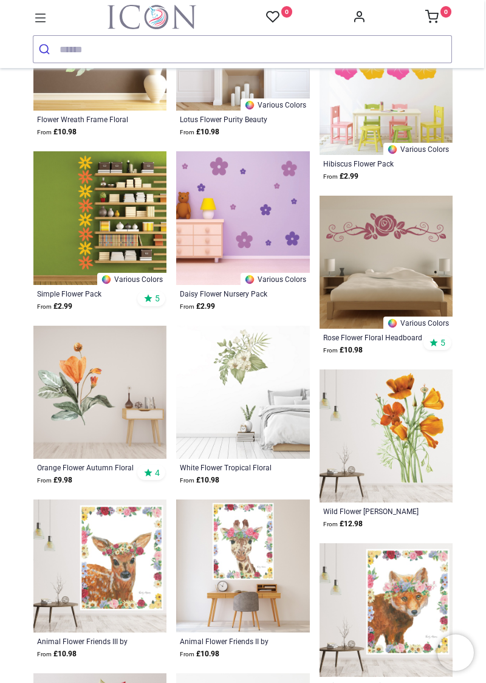
click at [358, 508] on div "Wild Flower posey Floral" at bounding box center [373, 511] width 101 height 10
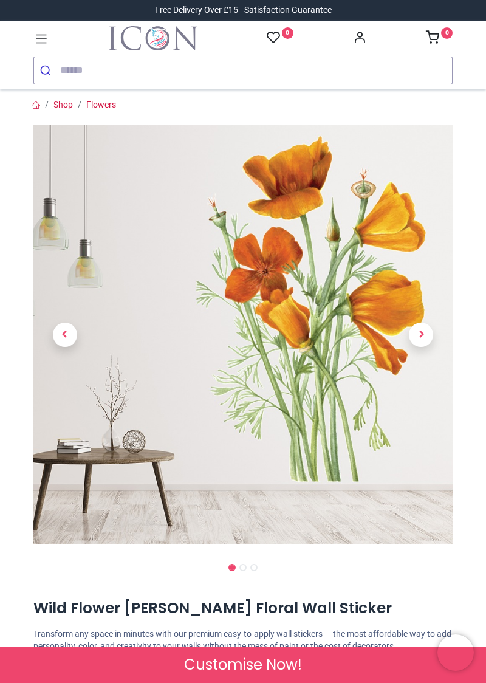
click at [420, 334] on span "Next" at bounding box center [421, 335] width 24 height 24
